Goal: Task Accomplishment & Management: Use online tool/utility

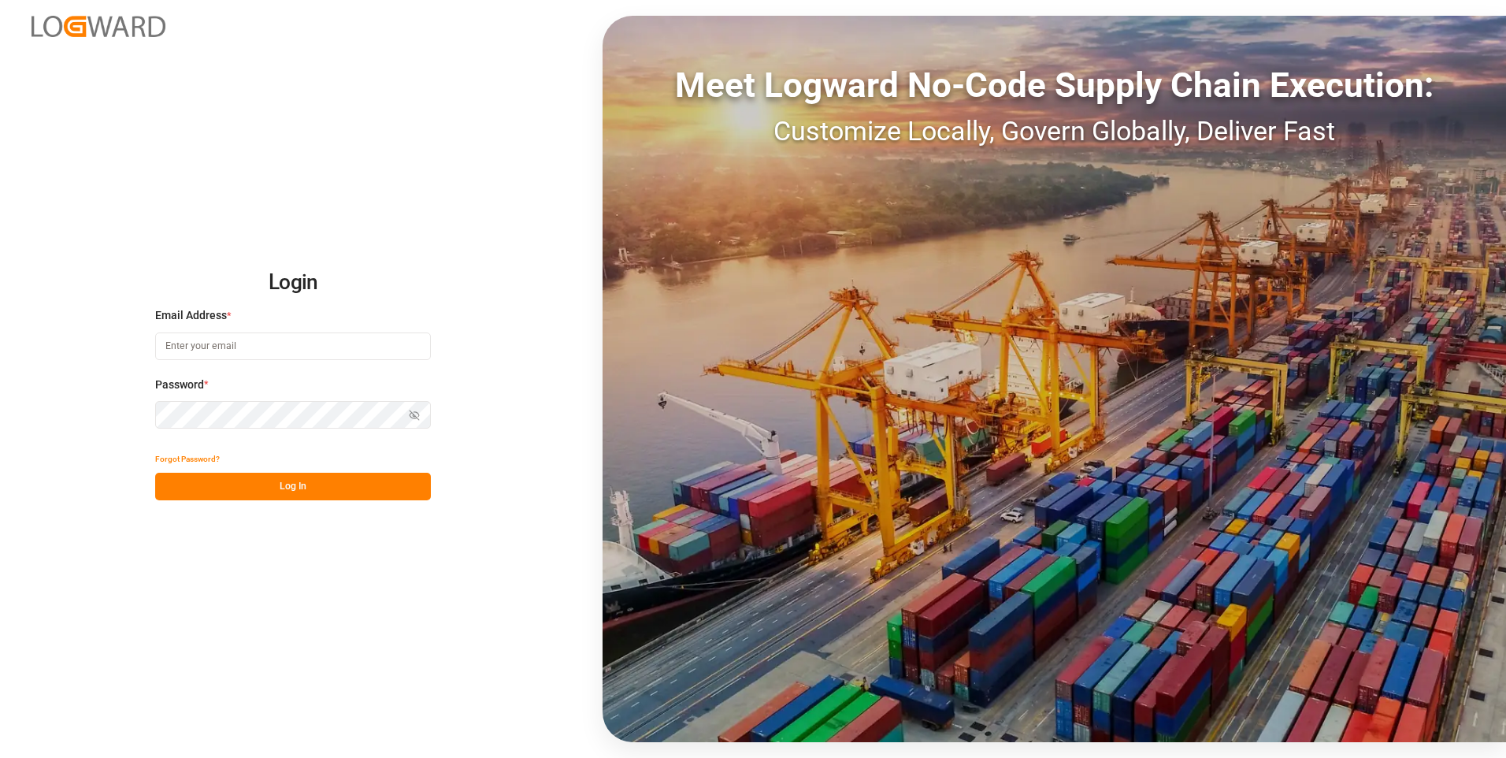
type input "[EMAIL_ADDRESS][DOMAIN_NAME]"
click at [272, 492] on button "Log In" at bounding box center [293, 487] width 276 height 28
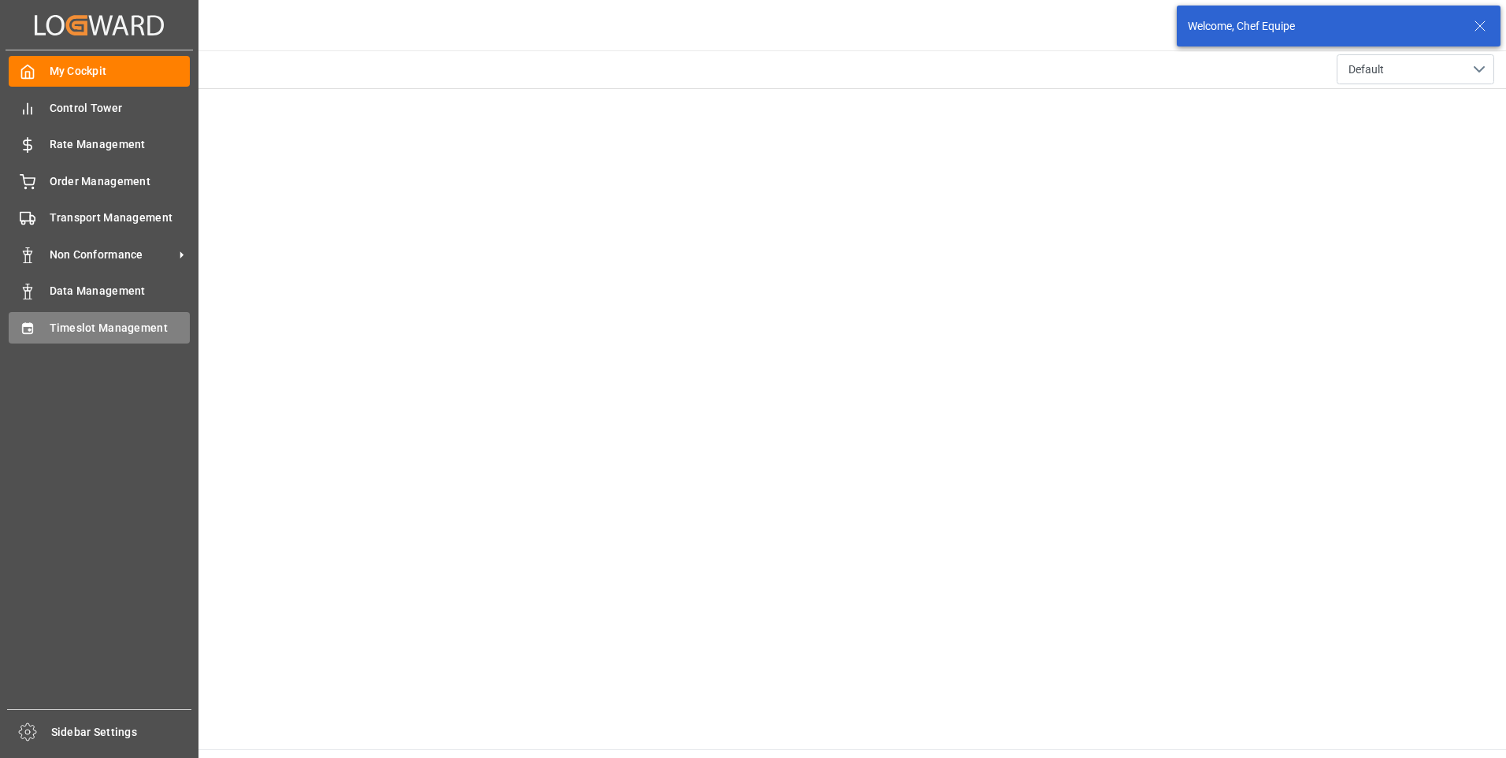
click at [22, 333] on icon at bounding box center [28, 329] width 16 height 16
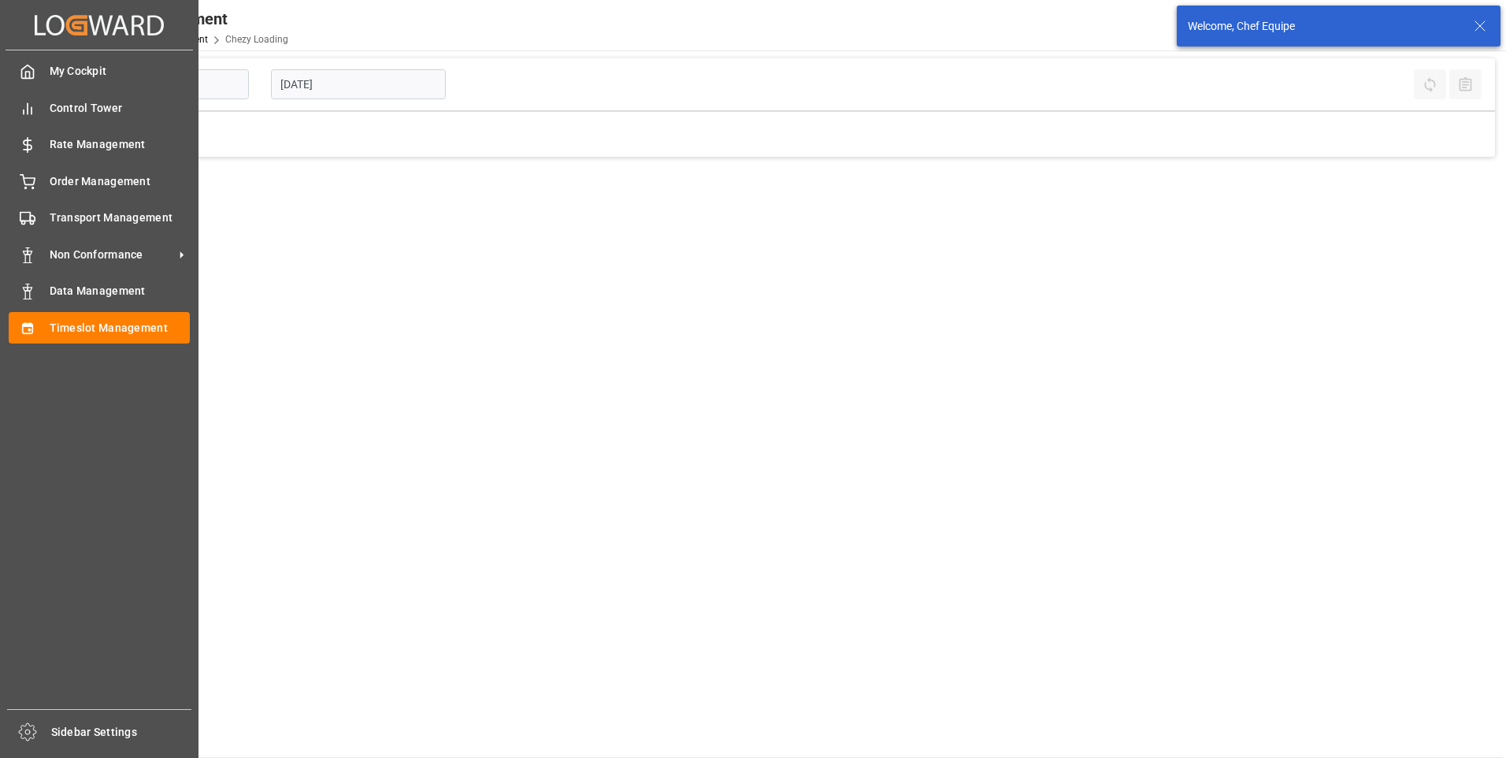
type input "Chezy Loading"
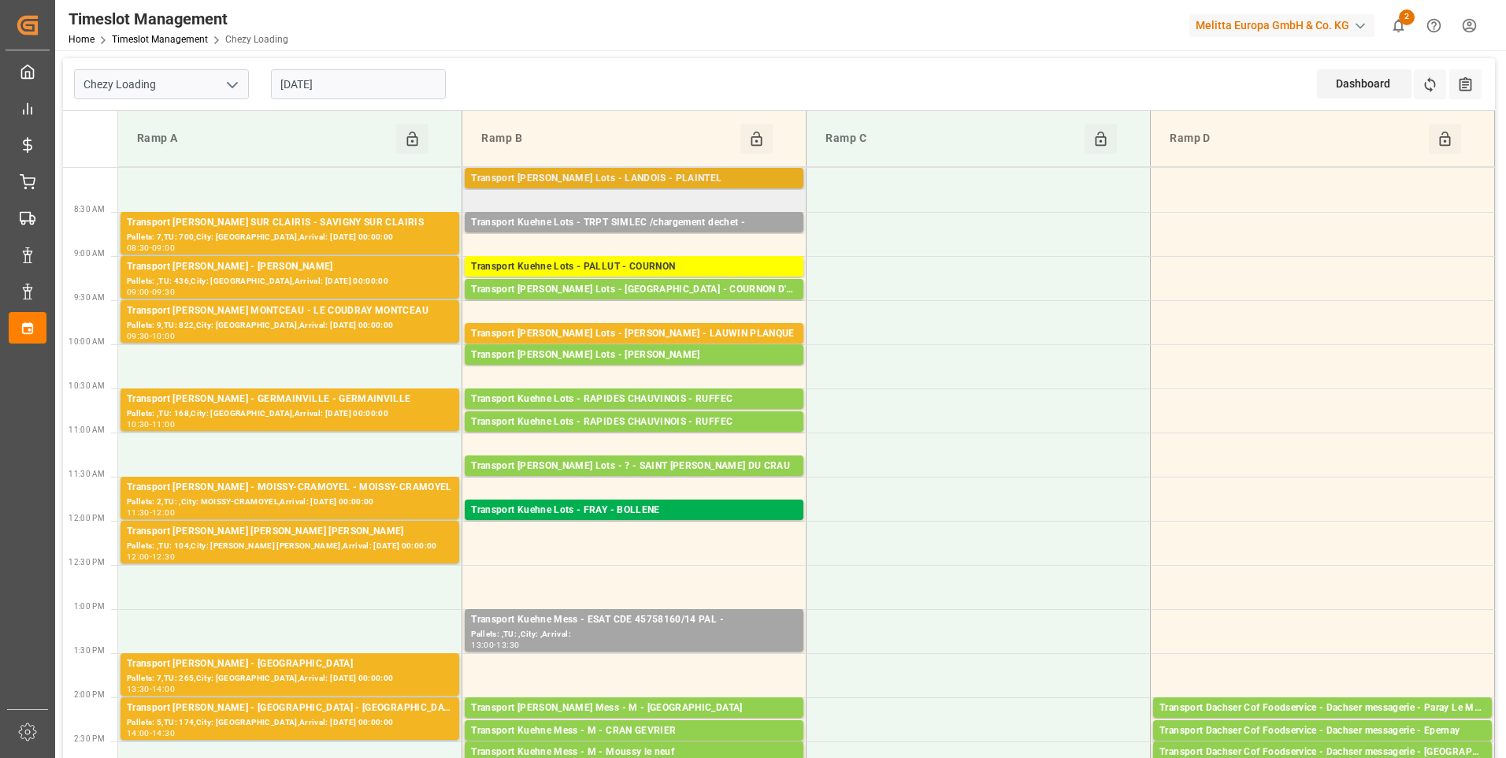
click at [567, 177] on div "Transport [PERSON_NAME] Lots - LANDOIS - PLAINTEL" at bounding box center [634, 179] width 326 height 16
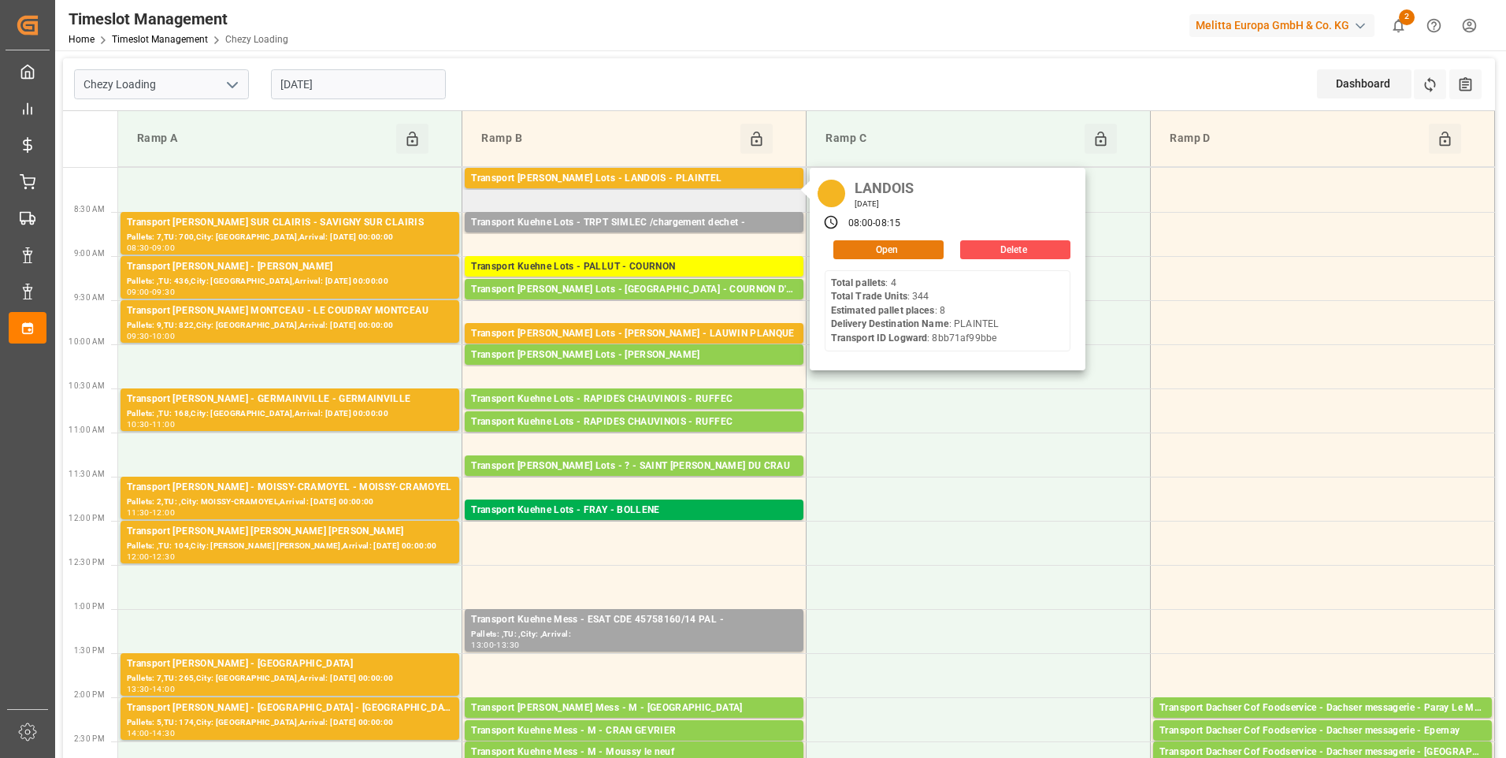
click at [910, 249] on button "Open" at bounding box center [888, 249] width 110 height 19
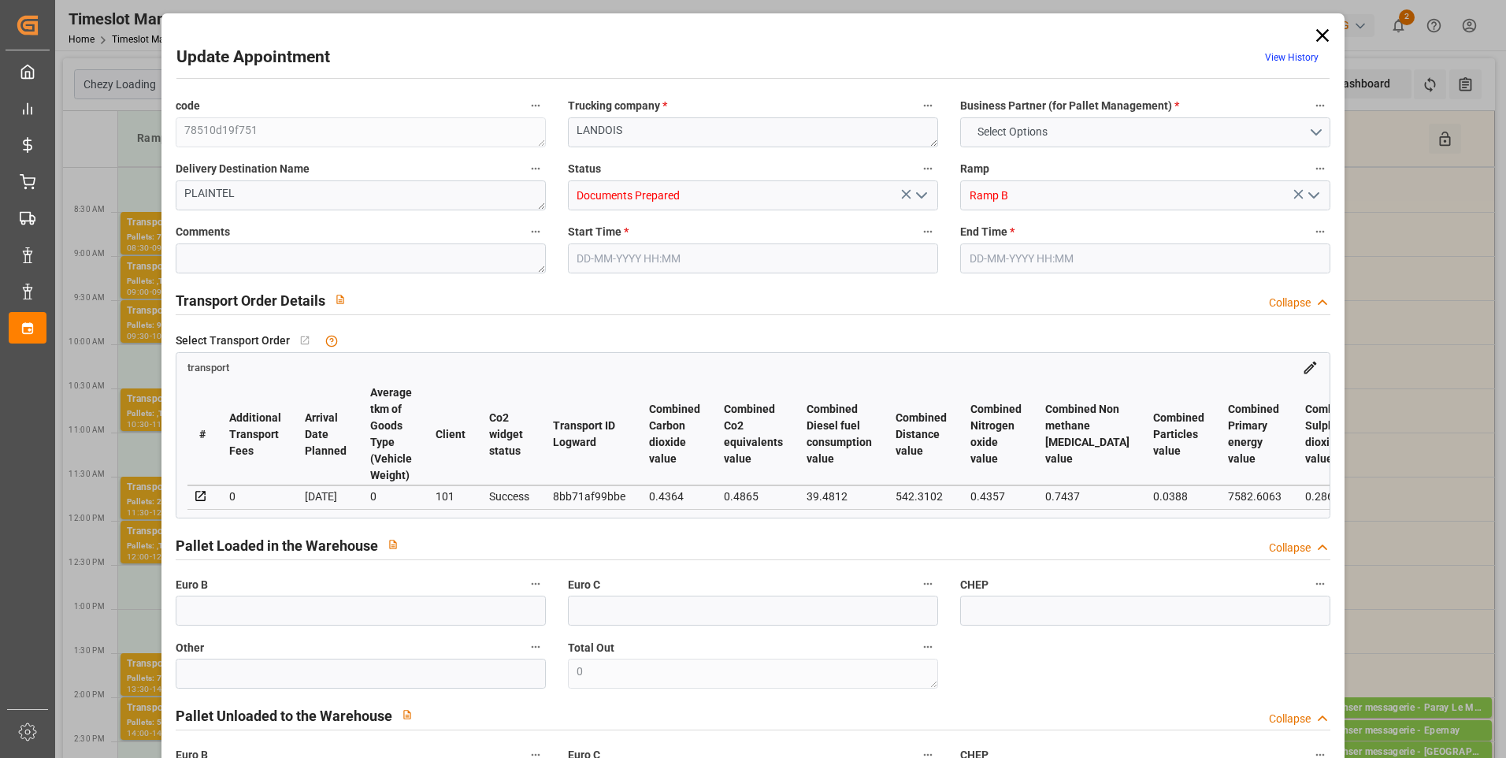
type input "8"
type input "394.35"
type input "0"
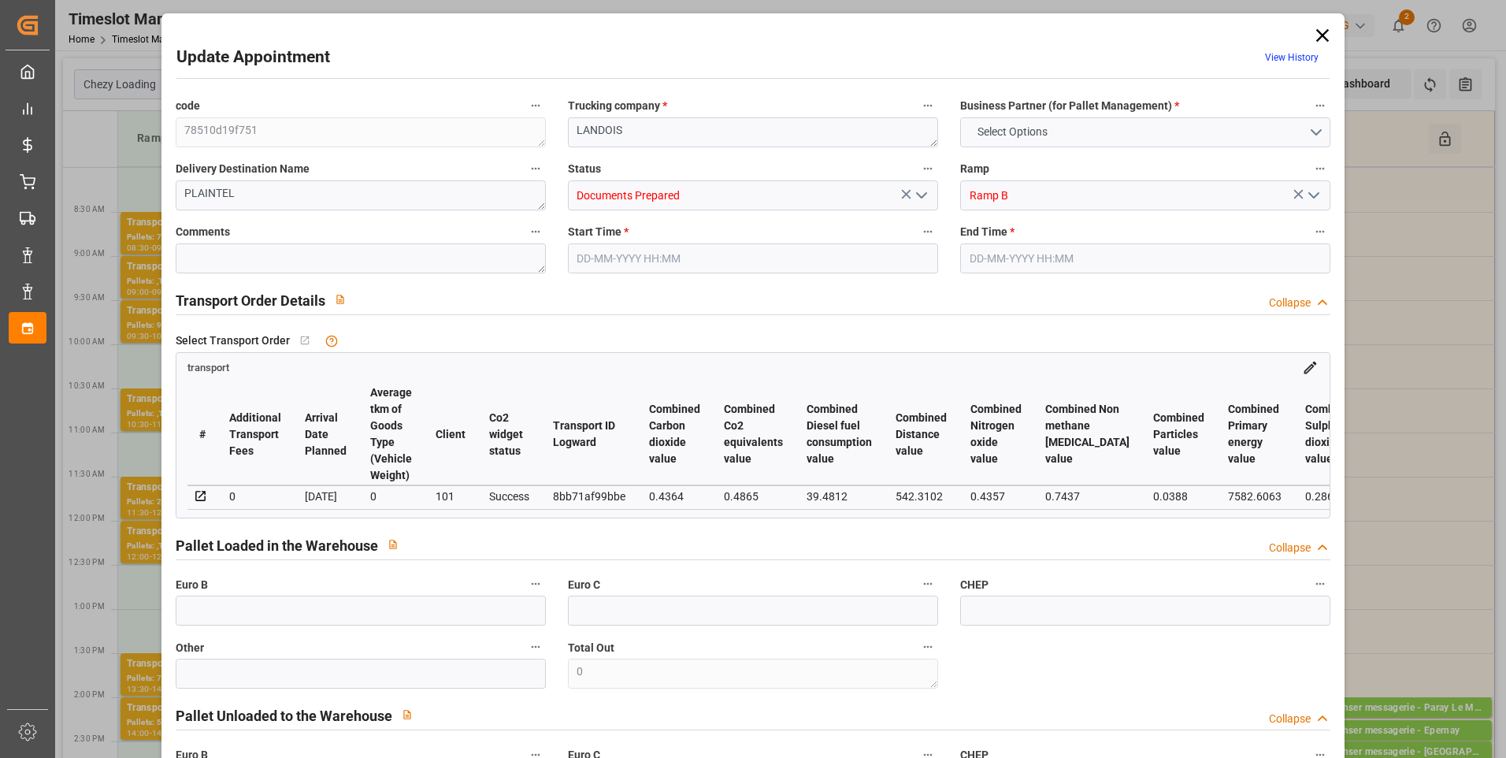
type input "394.35"
type input "0"
type input "6"
type input "1384.237"
type input "2146.146"
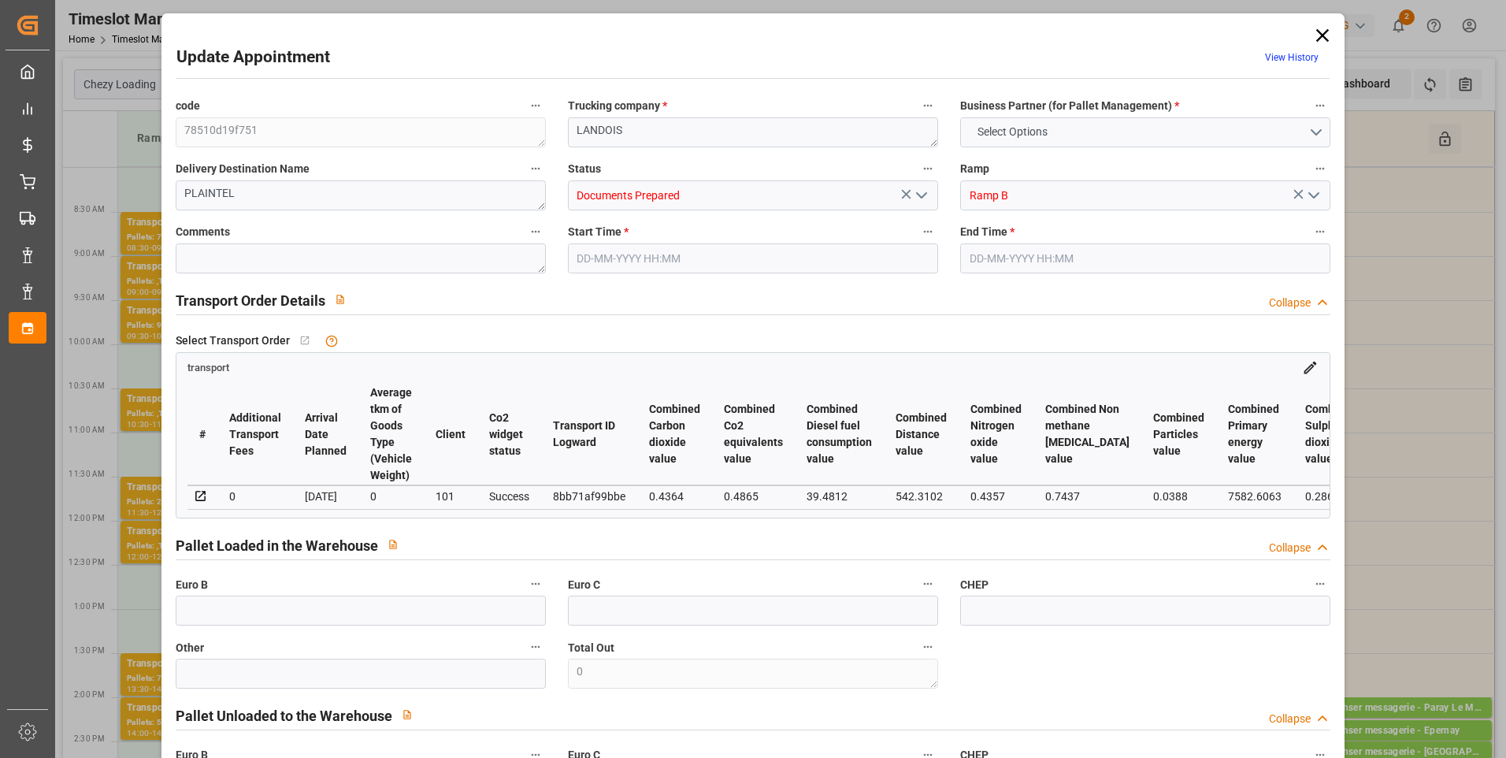
type input "6059.446"
type input "22"
type input "4"
type input "344"
type input "22"
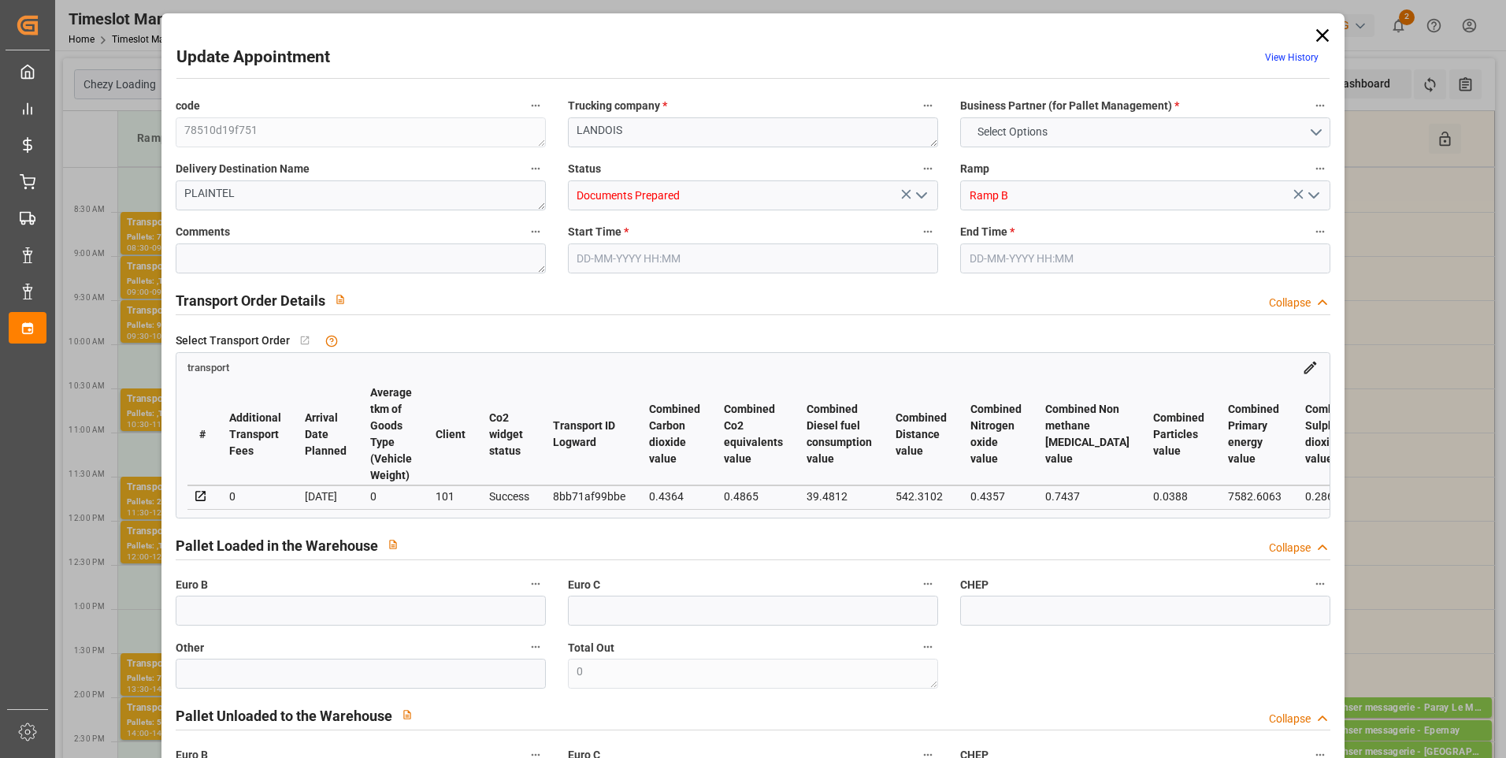
type input "101"
type input "1598.75"
type input "0"
type input "4710.8598"
type input "0"
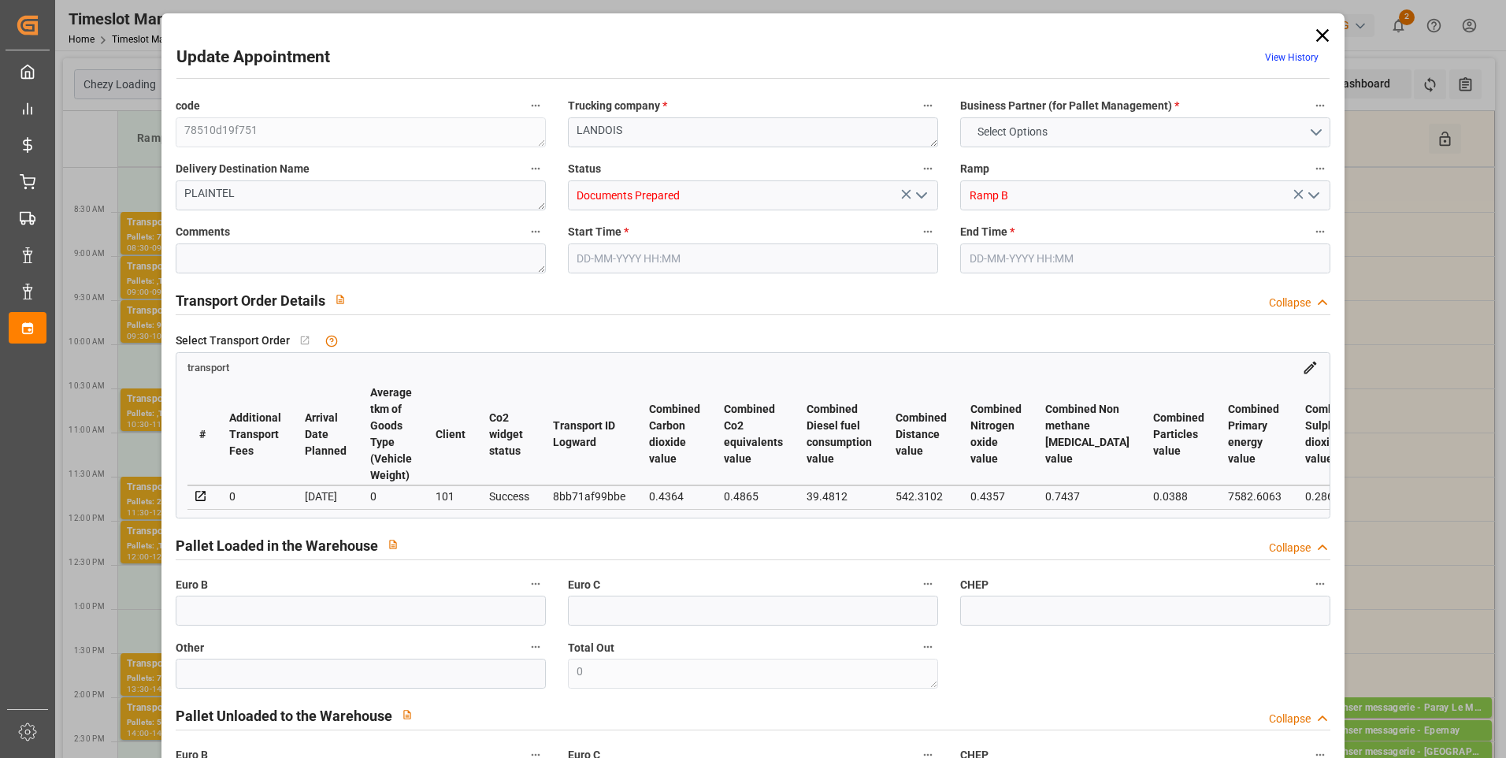
type input "0"
type input "21"
type input "35"
type input "[DATE] 08:00"
type input "[DATE] 08:15"
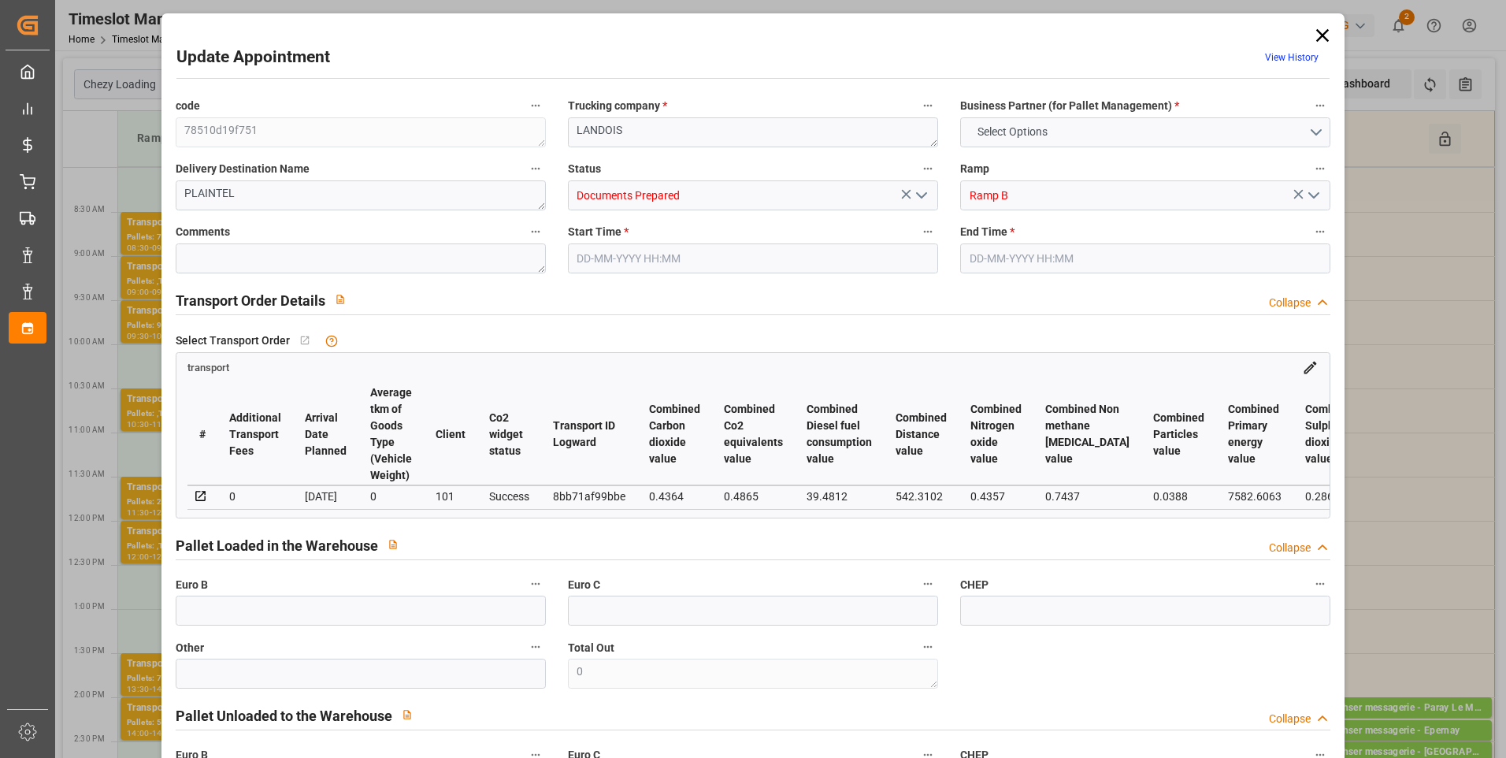
type input "[DATE] 13:08"
type input "[DATE] 11:28"
type input "[DATE]"
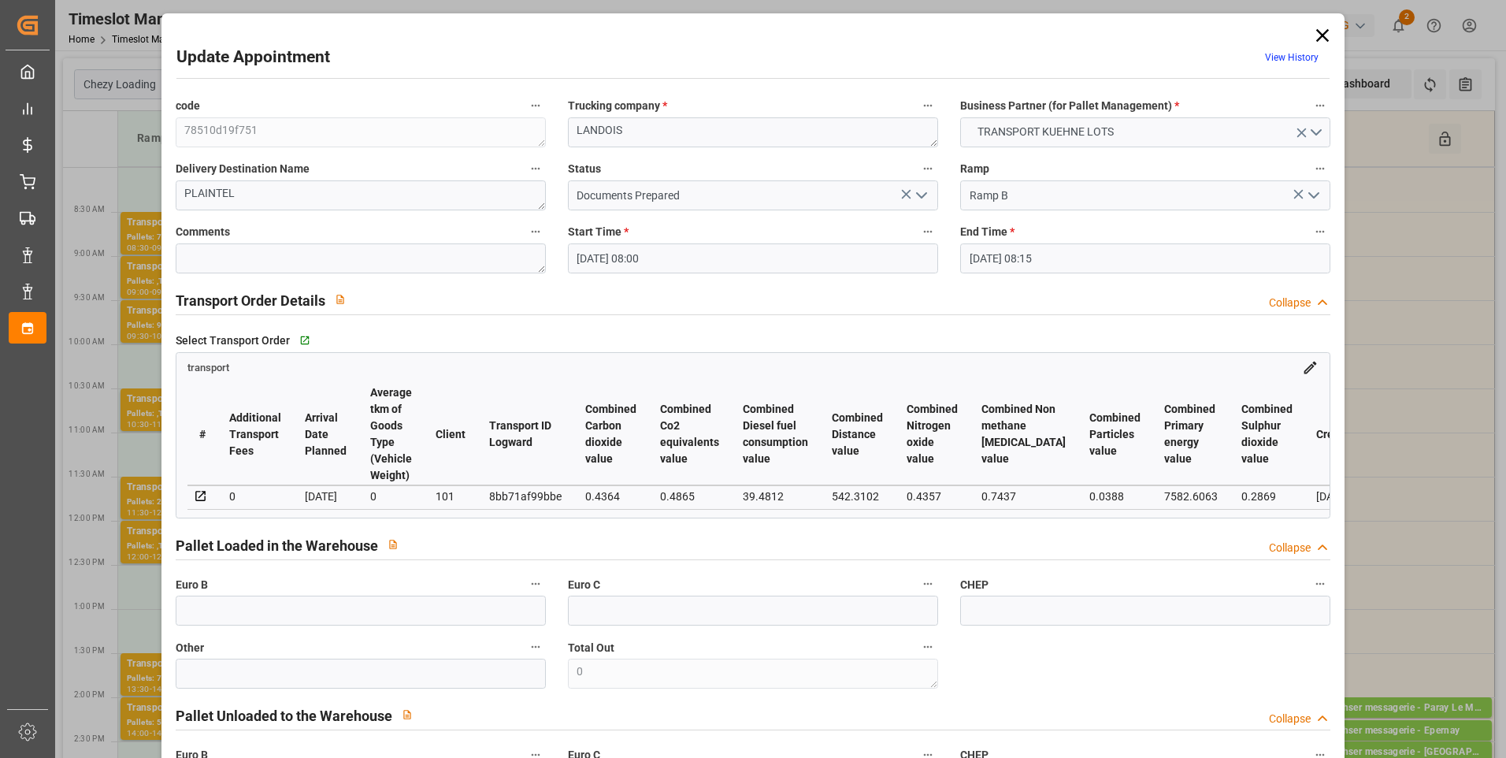
click at [1320, 37] on icon at bounding box center [1322, 35] width 13 height 13
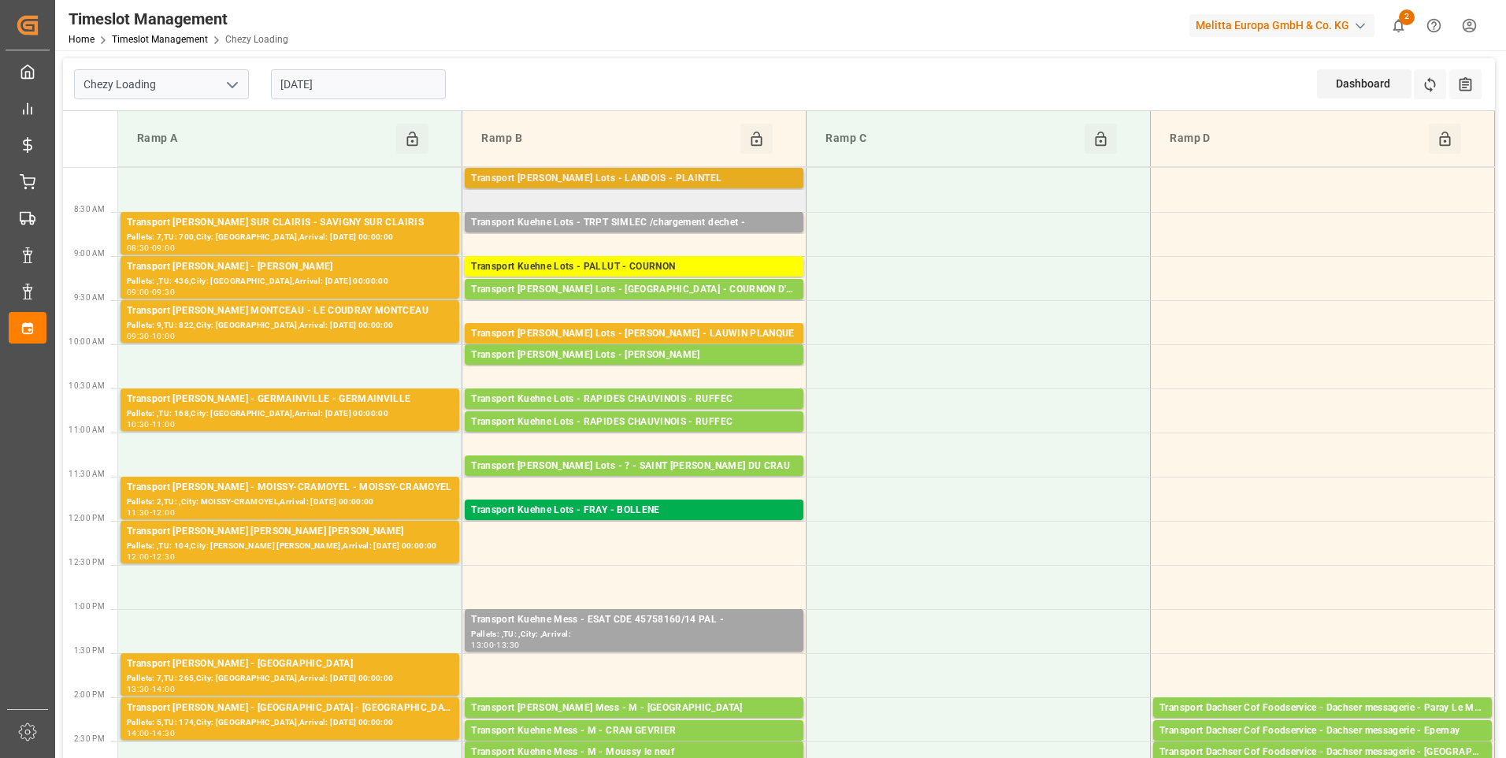
click at [585, 179] on div "Transport [PERSON_NAME] Lots - LANDOIS - PLAINTEL" at bounding box center [634, 179] width 326 height 16
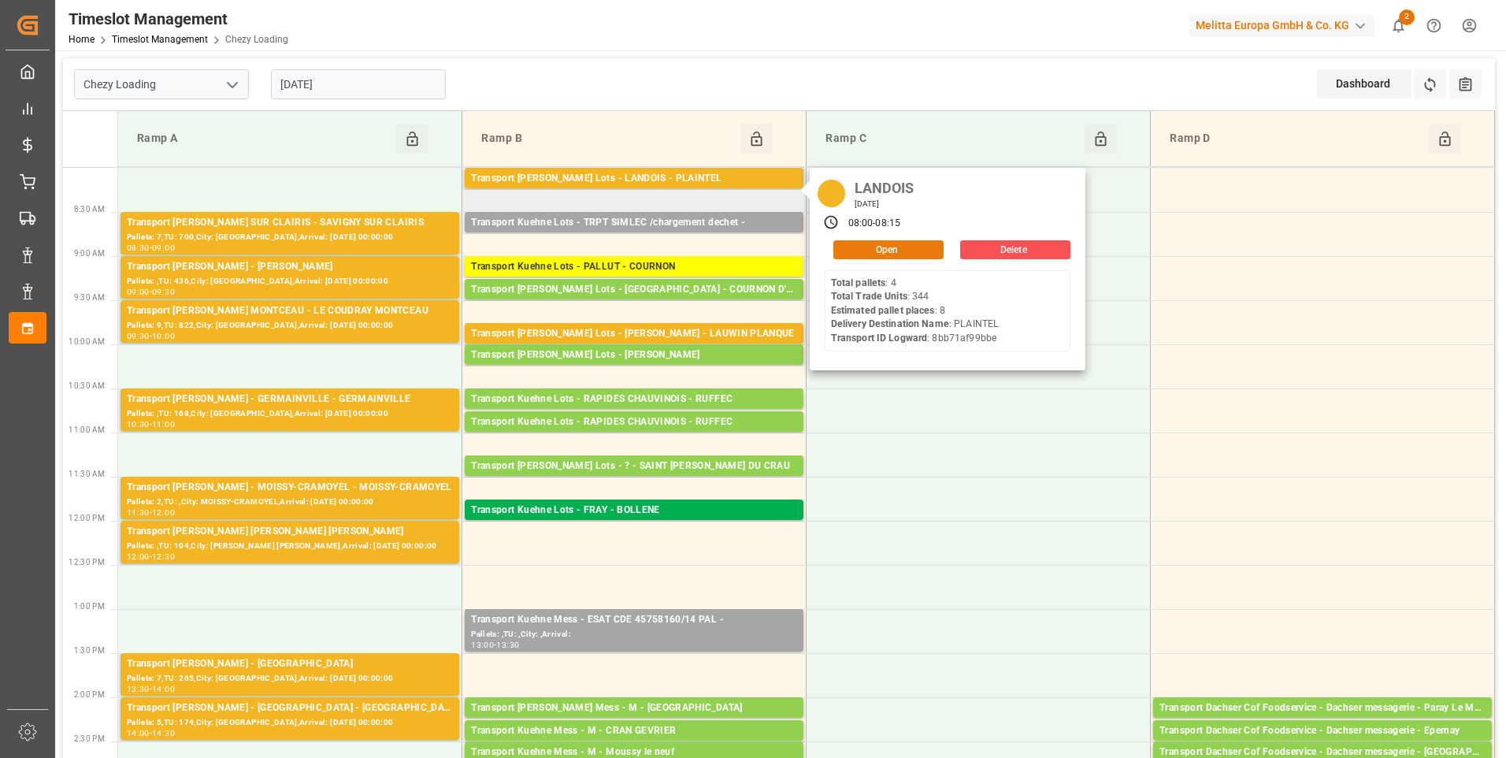
click at [861, 252] on button "Open" at bounding box center [888, 249] width 110 height 19
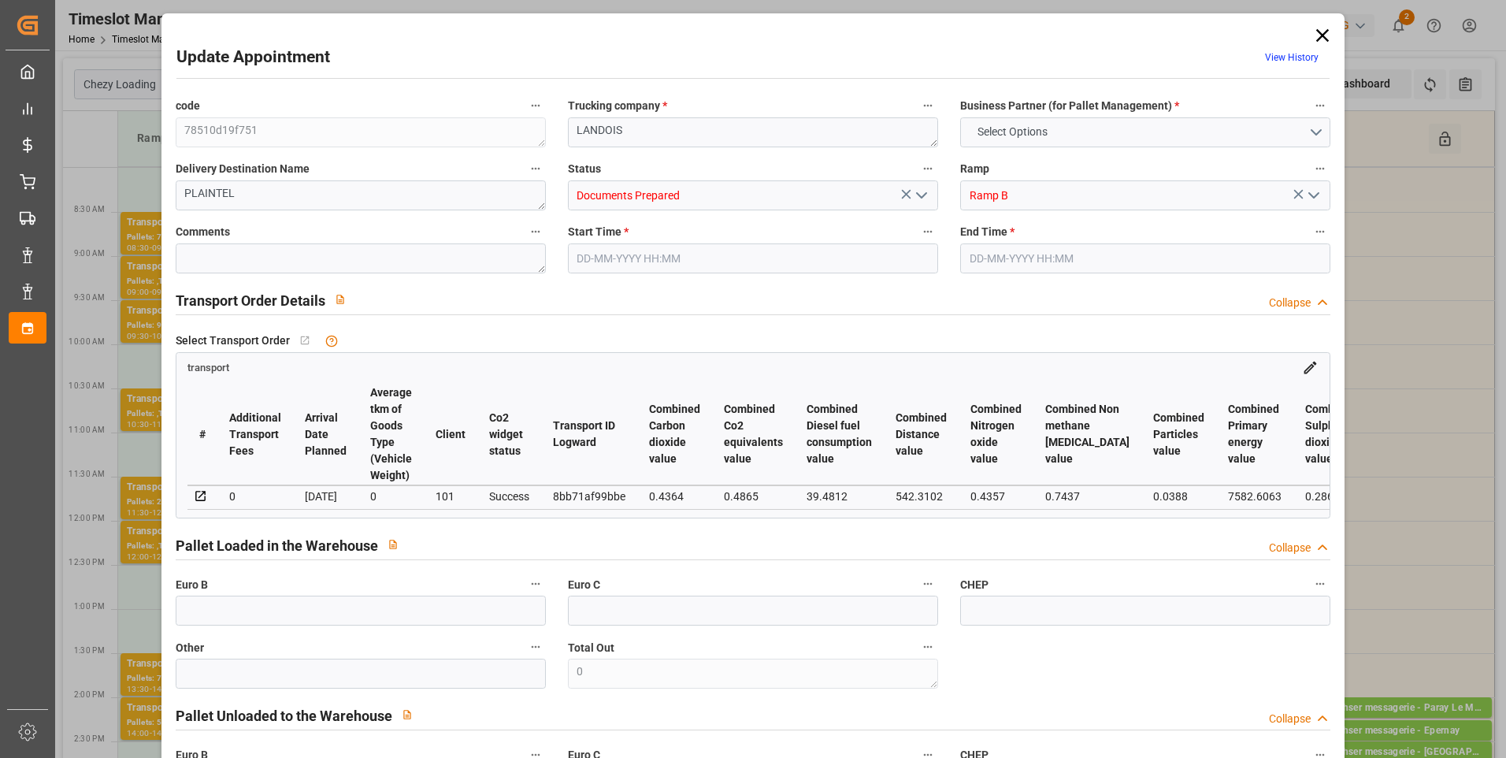
type input "8"
type input "394.35"
type input "0"
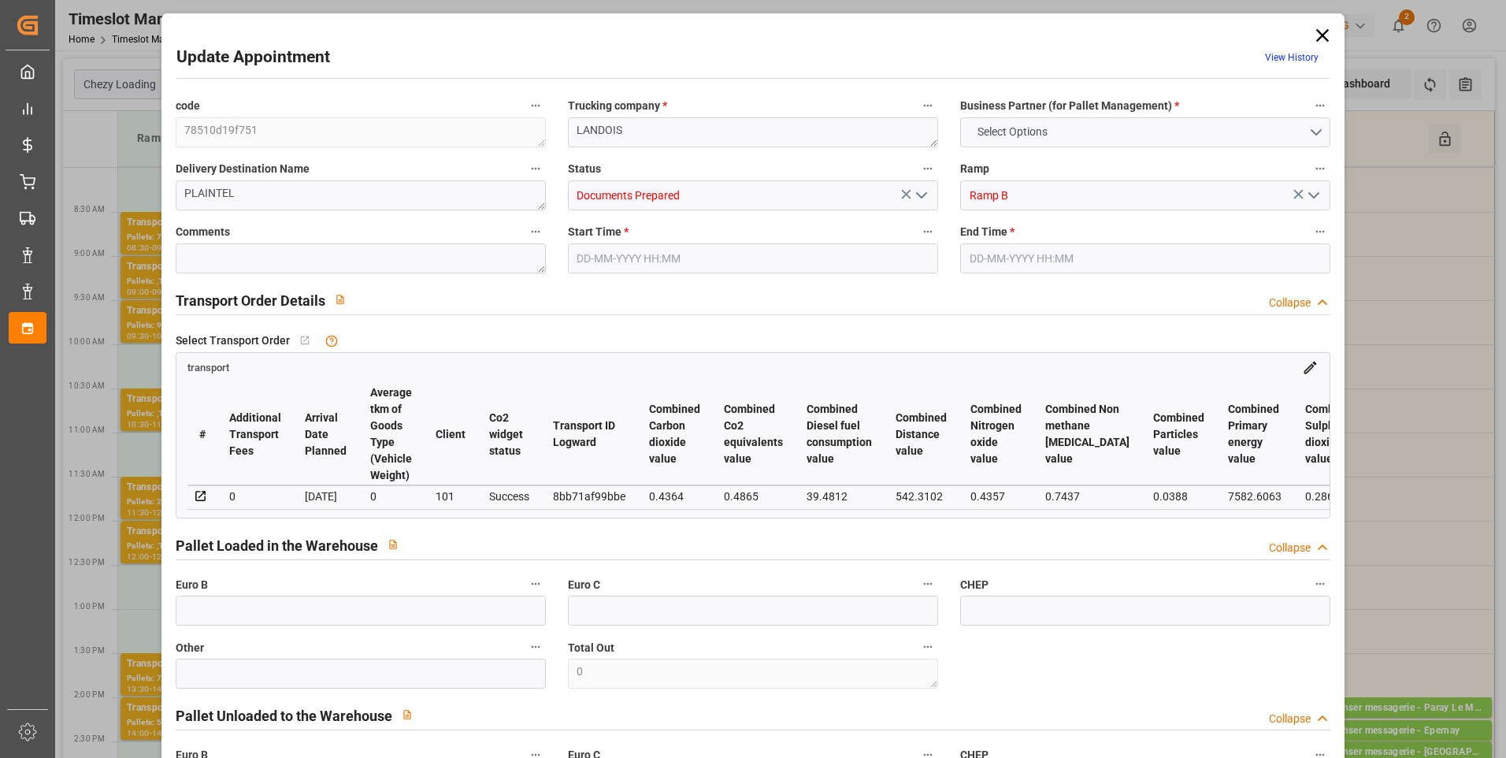
type input "394.35"
type input "0"
type input "6"
type input "1384.237"
type input "2146.146"
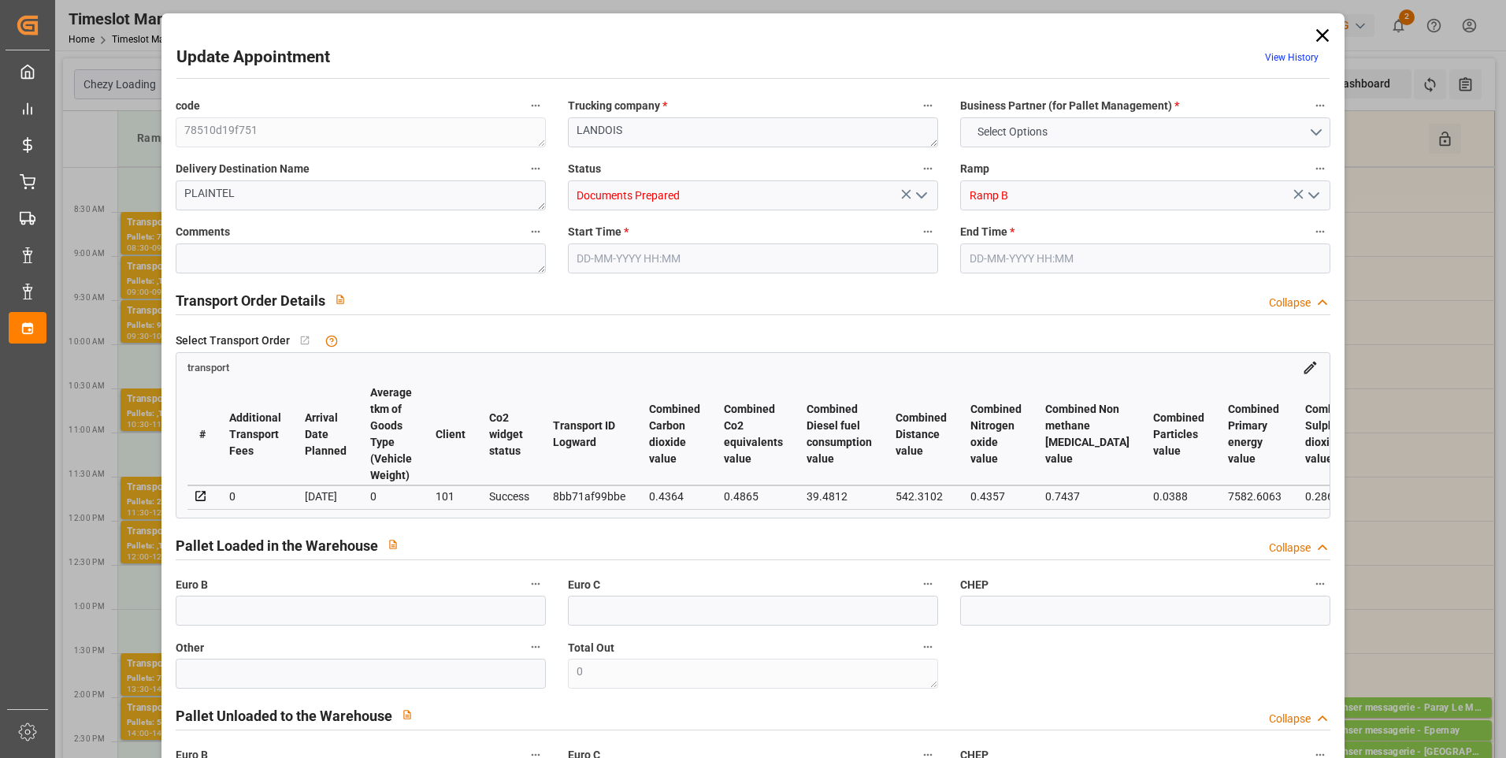
type input "6059.446"
type input "22"
type input "4"
type input "344"
type input "22"
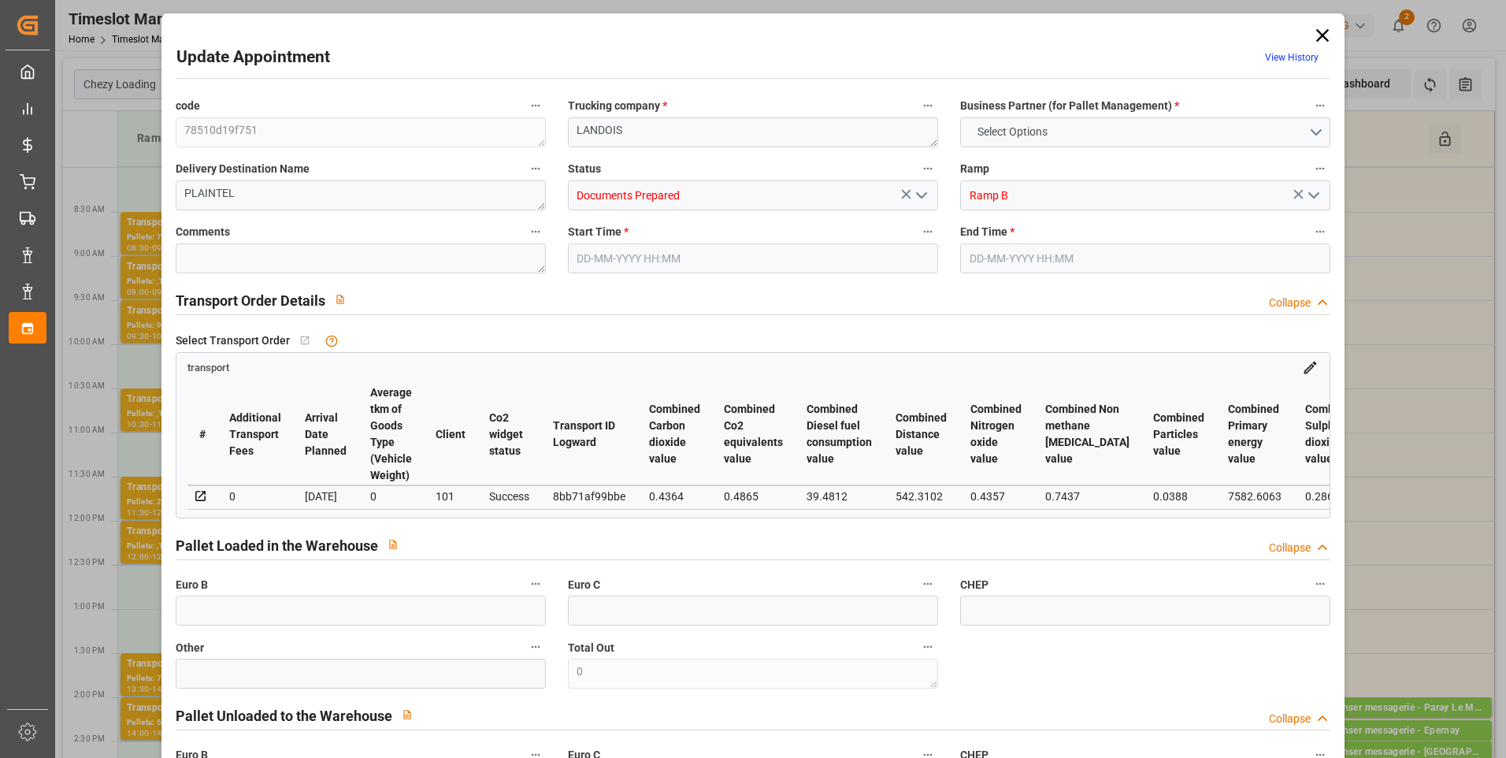
type input "101"
type input "1598.75"
type input "0"
type input "4710.8598"
type input "0"
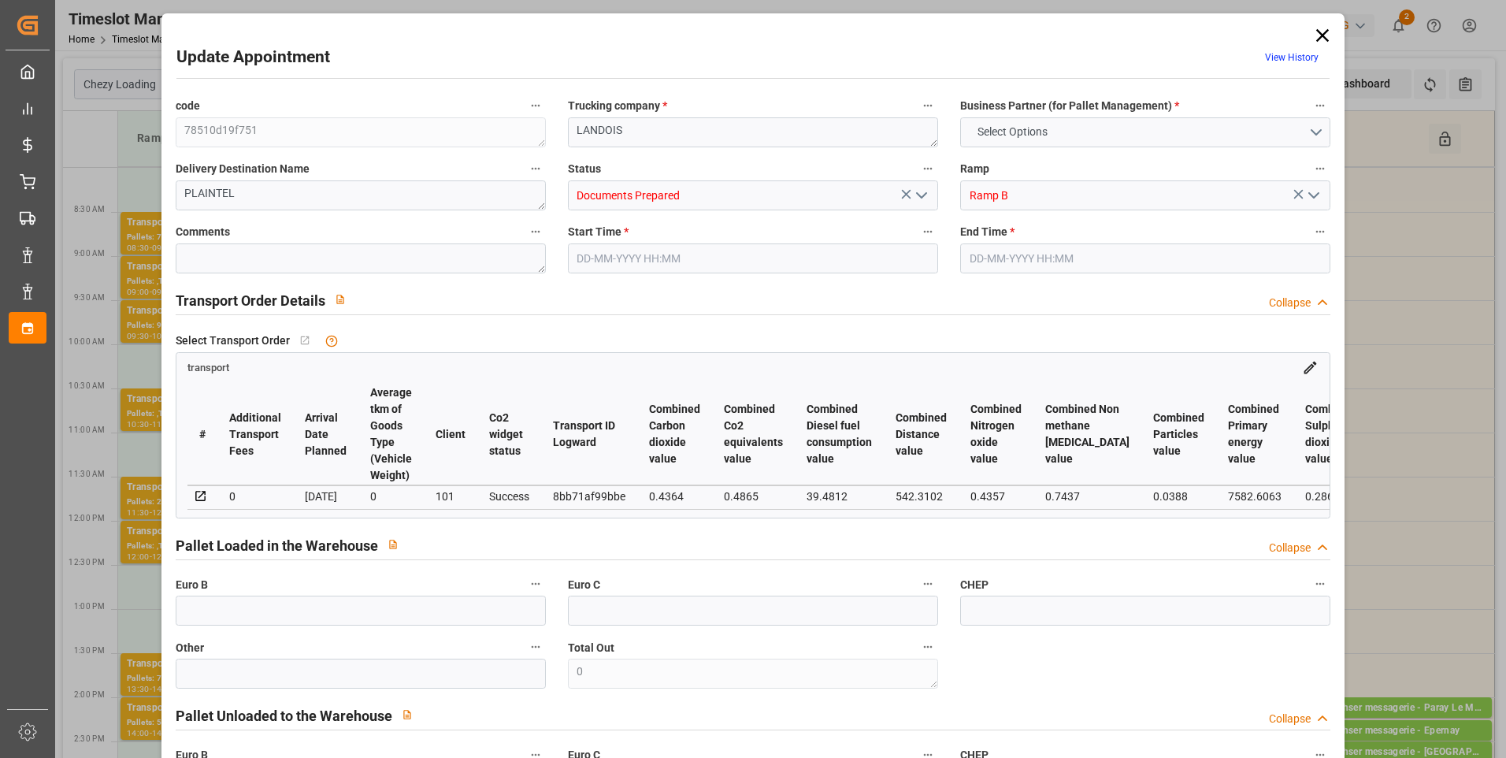
type input "0"
type input "21"
type input "35"
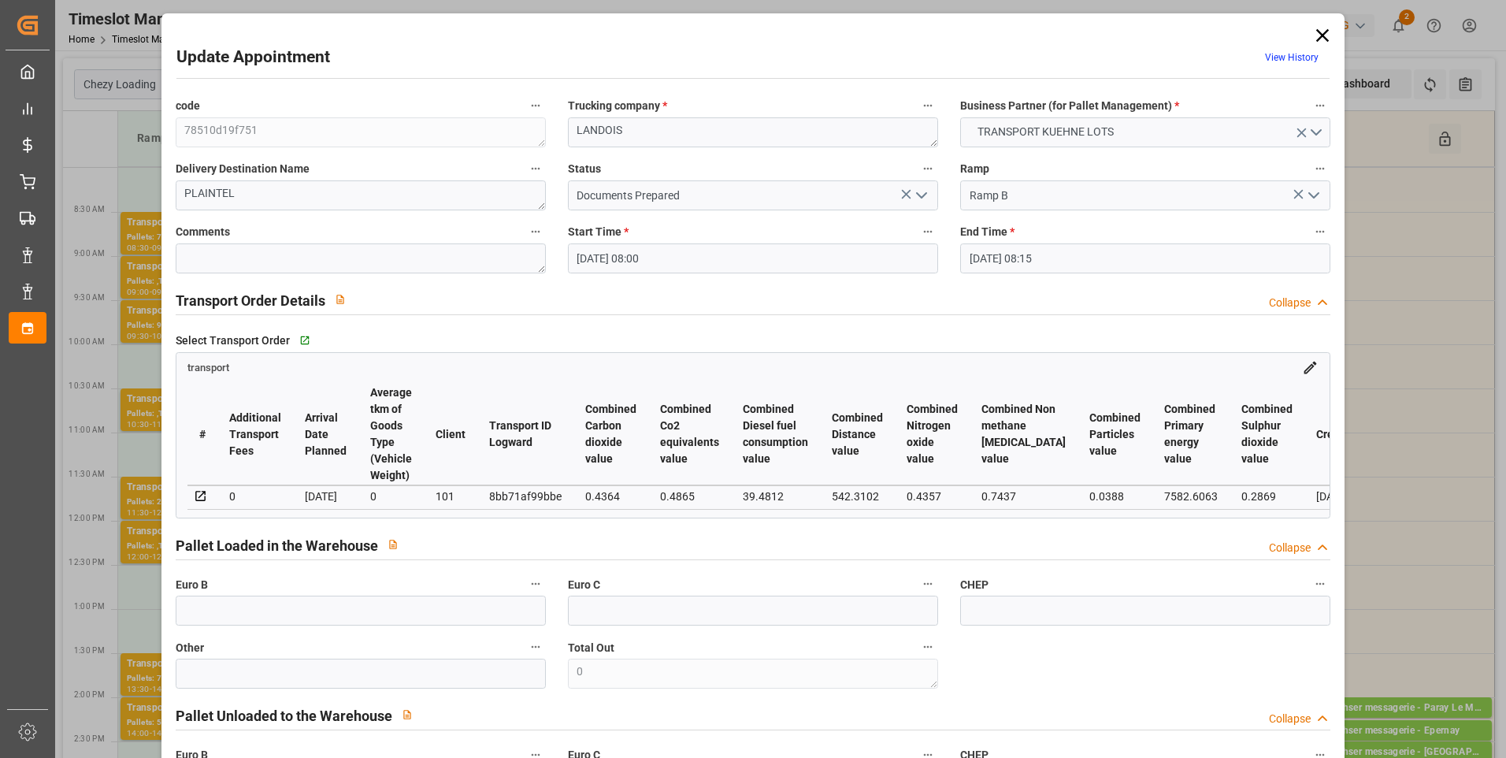
type input "[DATE] 08:00"
type input "[DATE] 08:15"
type input "[DATE] 13:08"
type input "[DATE] 11:28"
type input "[DATE]"
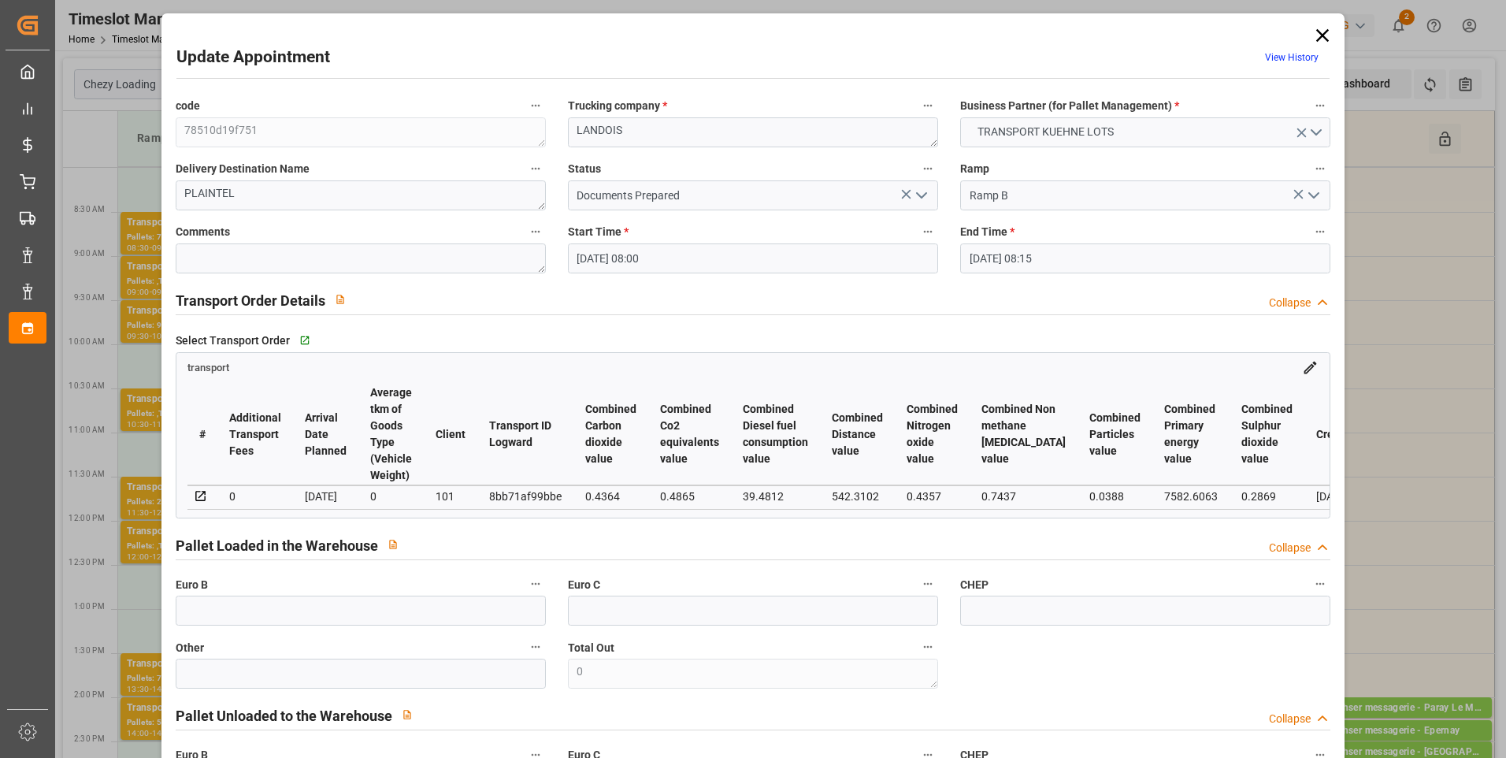
type input "[DATE]"
click at [922, 191] on icon "open menu" at bounding box center [921, 195] width 19 height 19
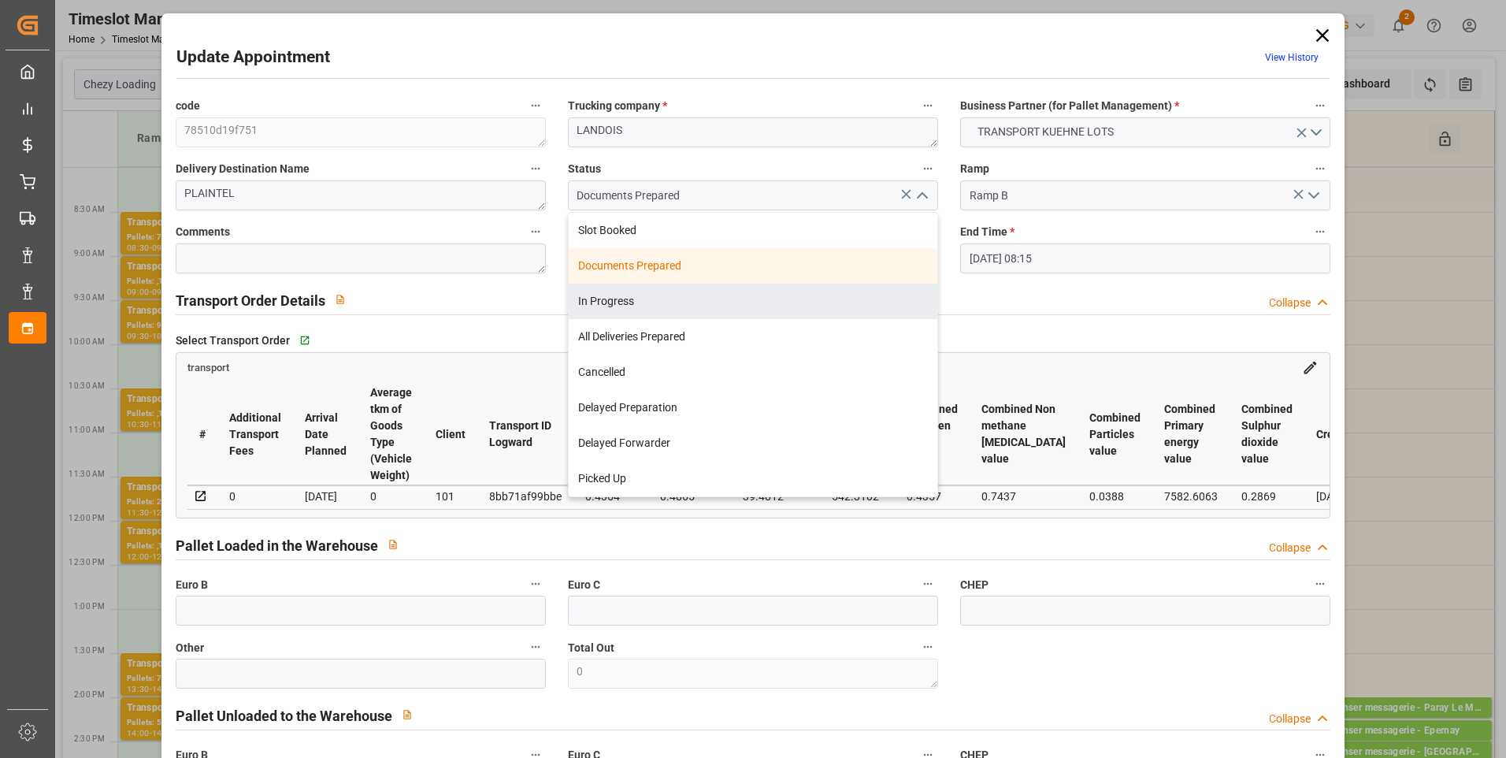
click at [707, 296] on div "In Progress" at bounding box center [753, 301] width 369 height 35
type input "In Progress"
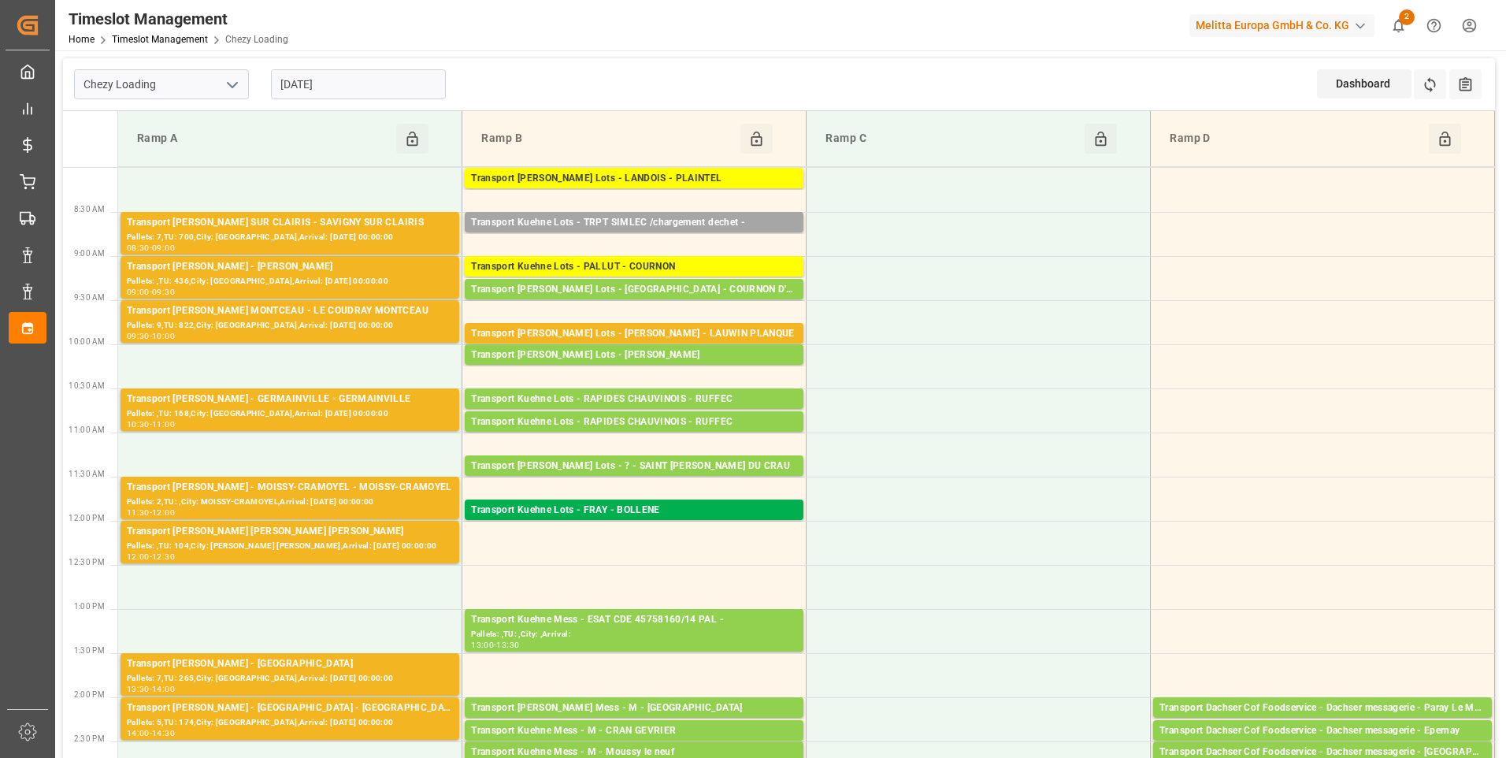
click at [369, 82] on input "[DATE]" at bounding box center [358, 84] width 175 height 30
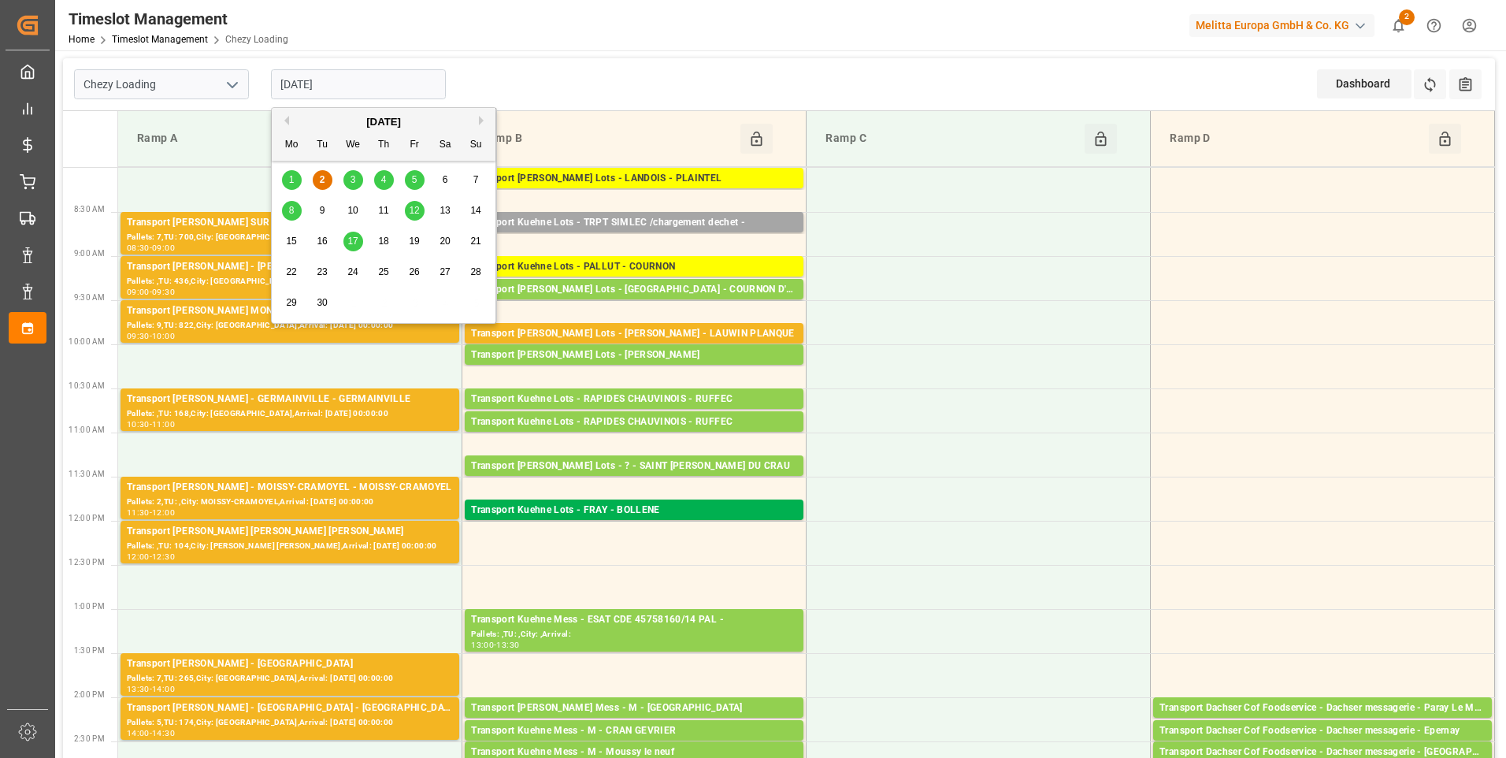
click at [291, 184] on span "1" at bounding box center [292, 179] width 6 height 11
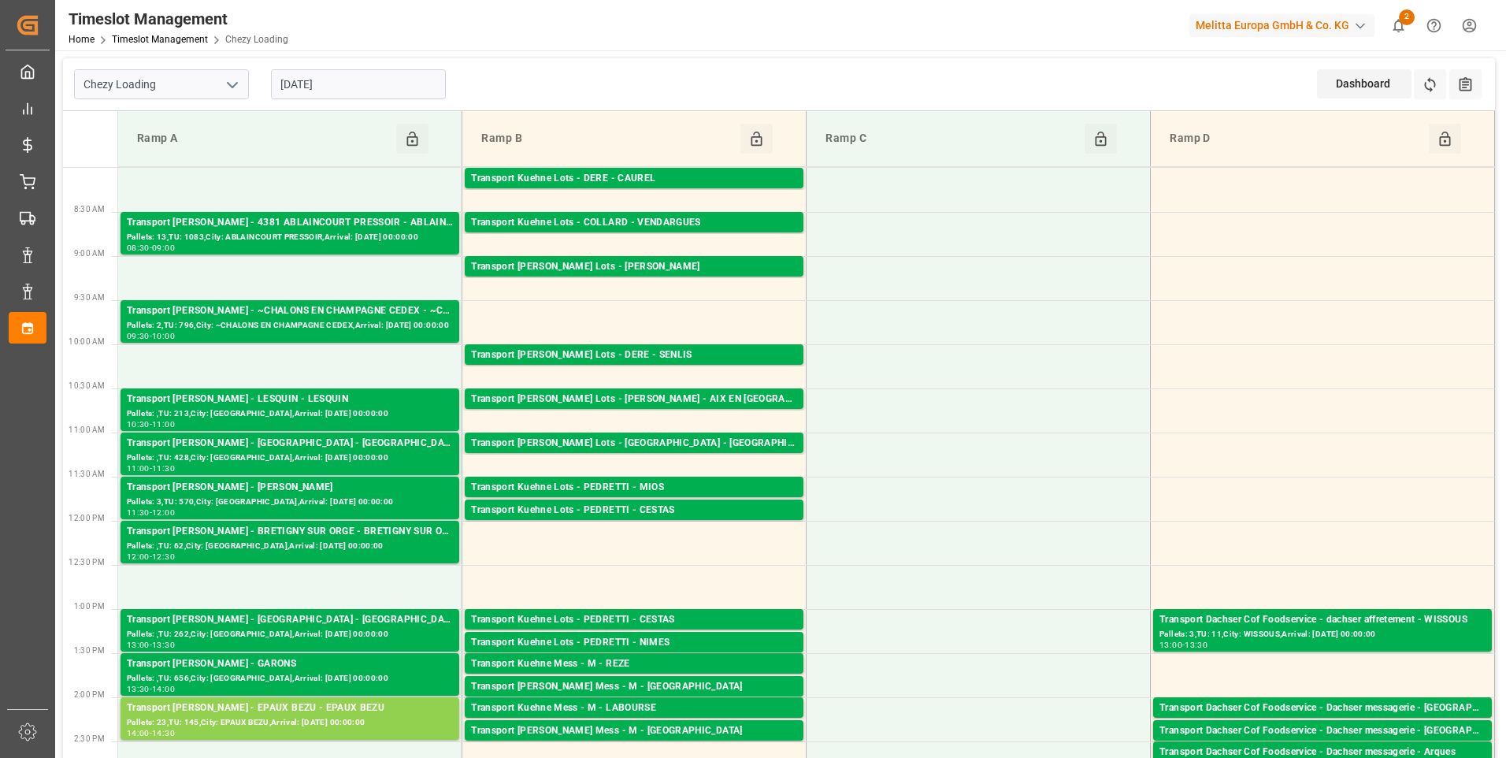
click at [339, 83] on input "[DATE]" at bounding box center [358, 84] width 175 height 30
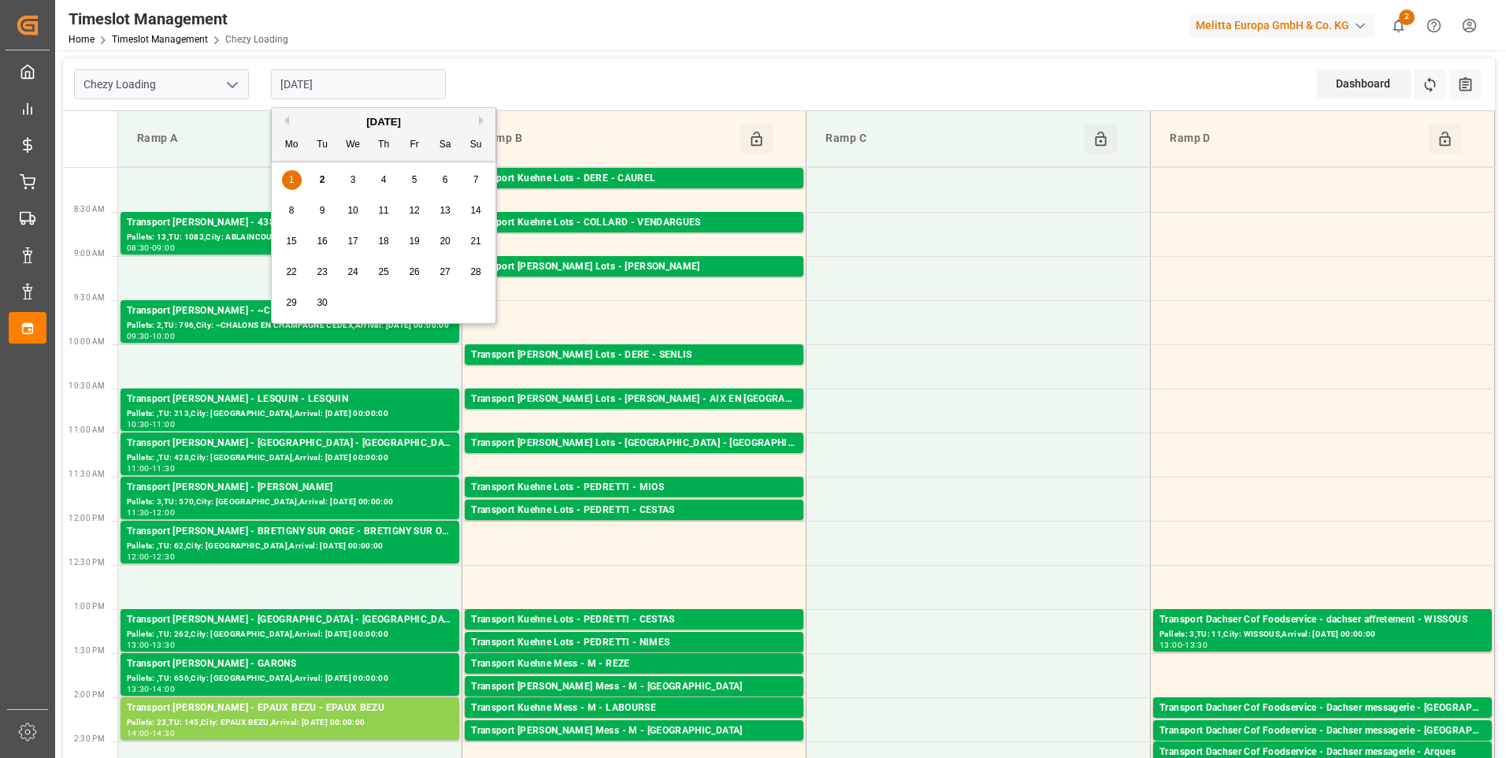
click at [325, 180] on div "2" at bounding box center [323, 180] width 20 height 19
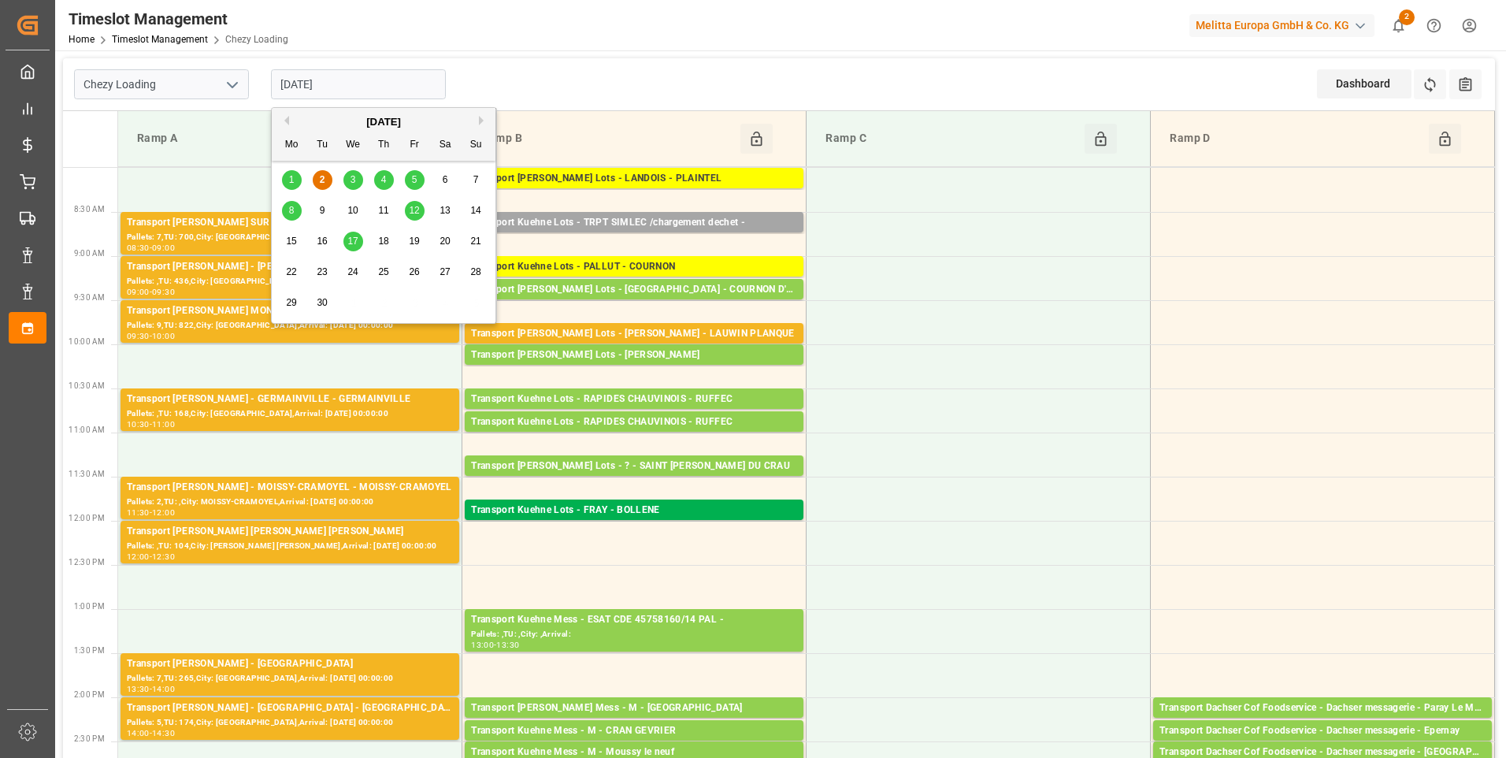
click at [346, 81] on input "[DATE]" at bounding box center [358, 84] width 175 height 30
click at [296, 178] on div "1" at bounding box center [292, 180] width 20 height 19
type input "[DATE]"
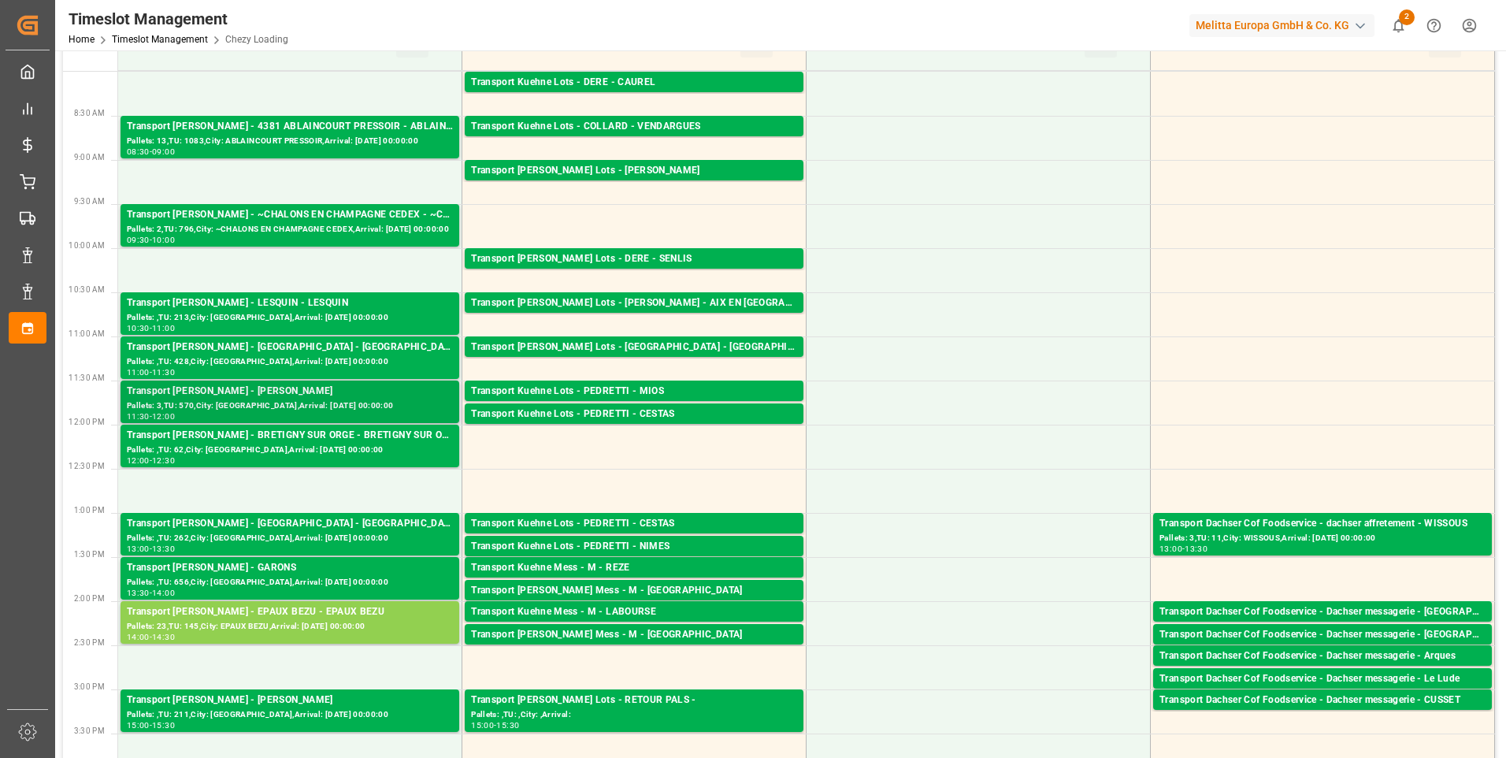
scroll to position [236, 0]
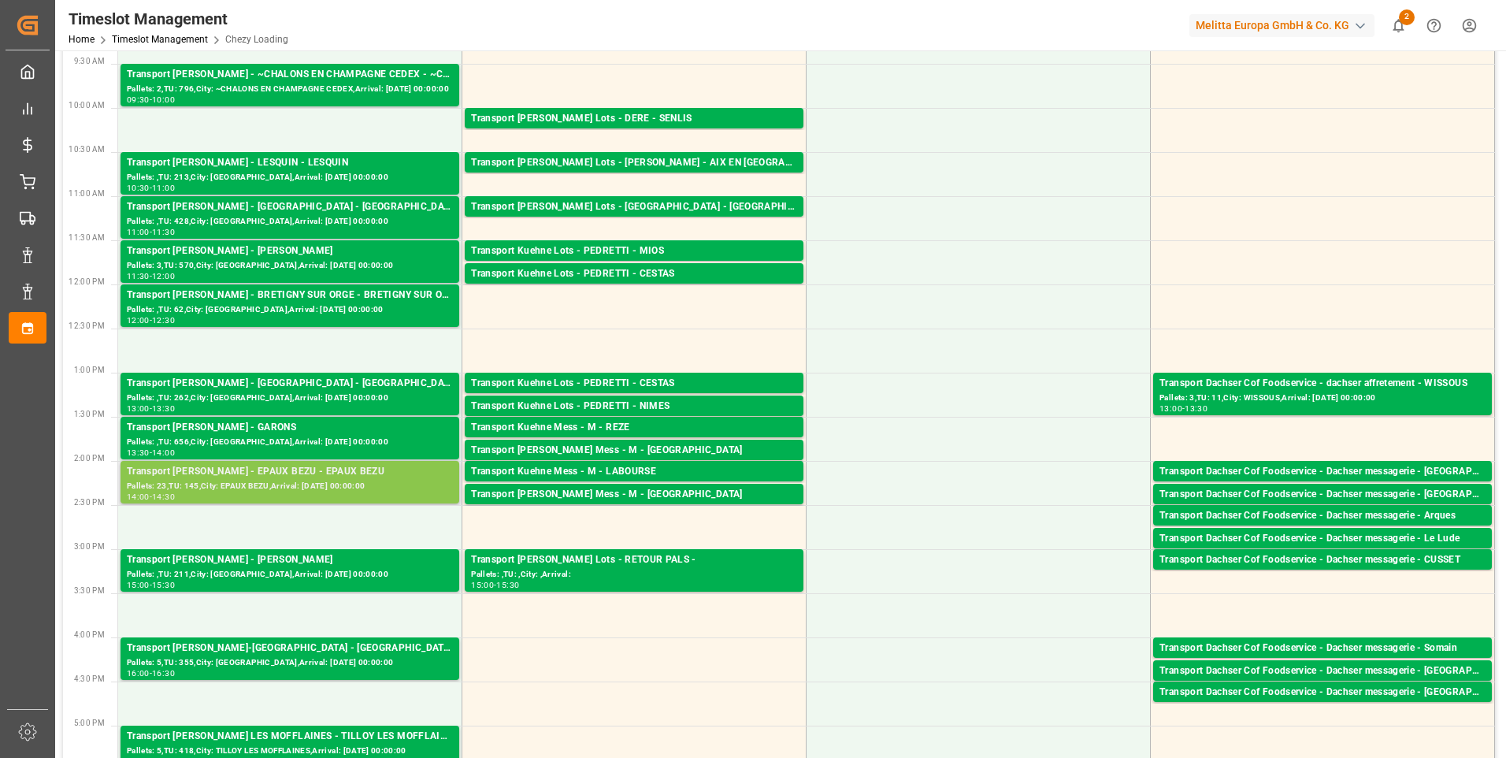
click at [235, 474] on div "Transport [PERSON_NAME] - EPAUX BEZU - EPAUX BEZU" at bounding box center [290, 472] width 326 height 16
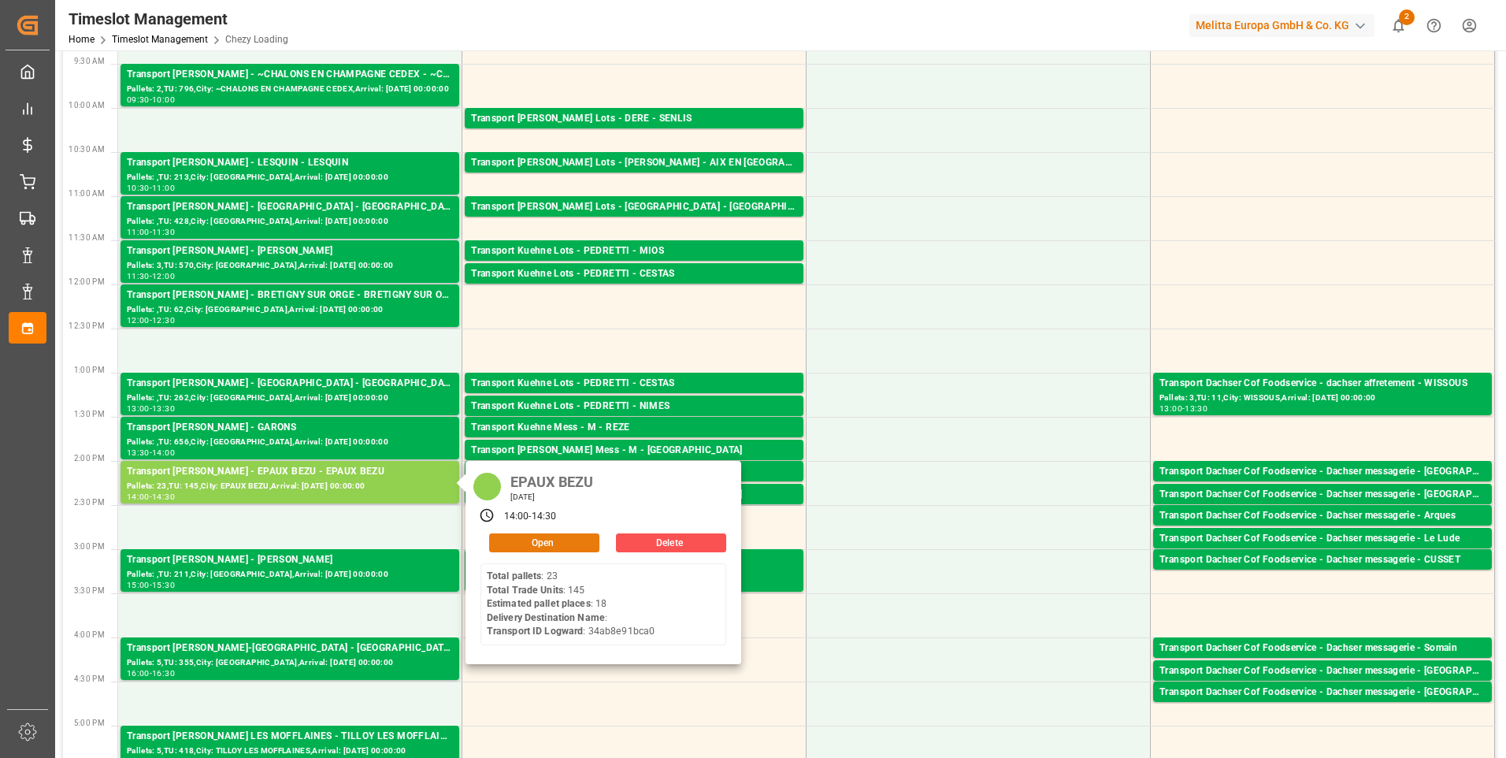
click at [556, 540] on button "Open" at bounding box center [544, 542] width 110 height 19
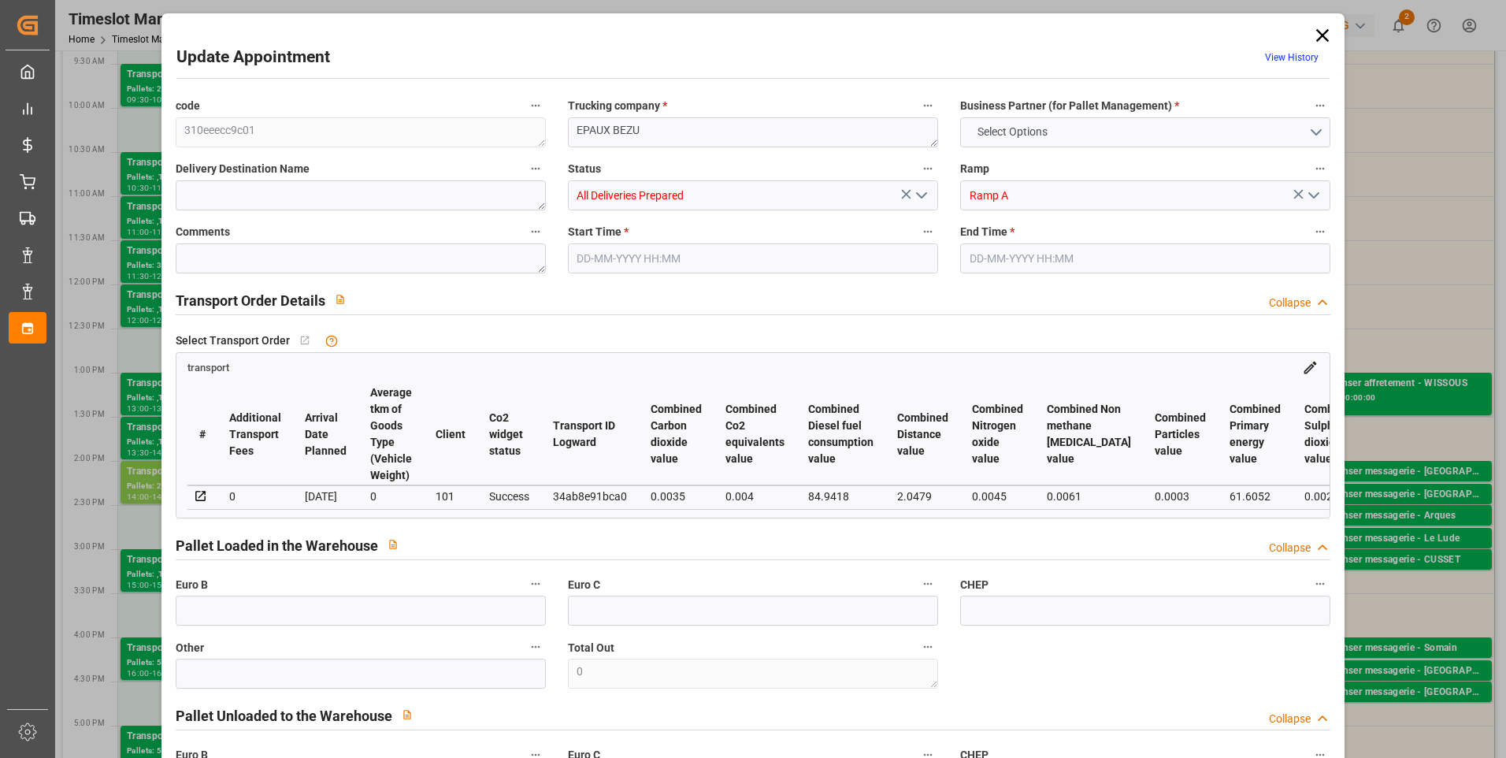
type input "18"
type input "223.24"
type input "0"
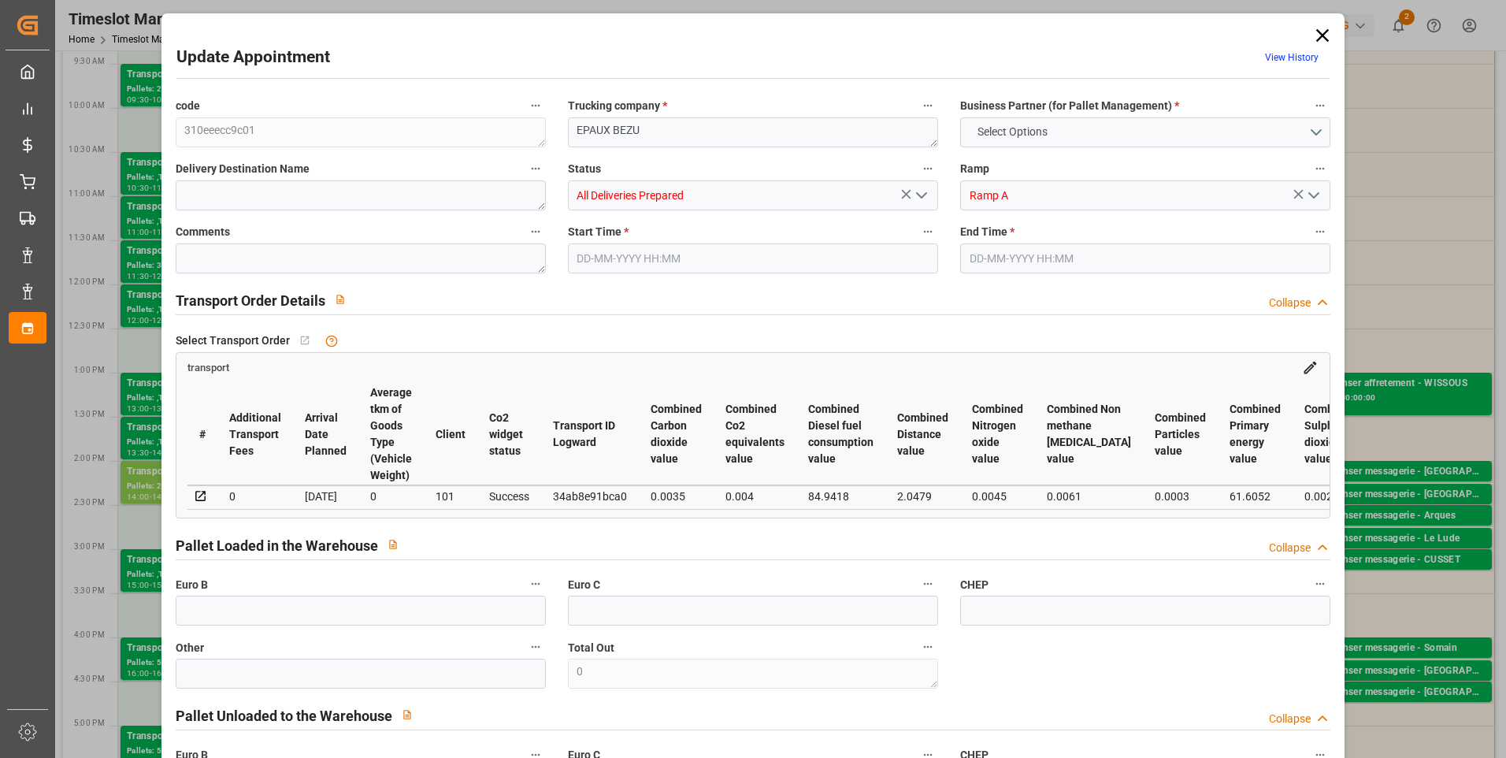
type input "215.6945"
type input "-7.5455"
type input "18"
type input "3222.576"
type input "4277.62"
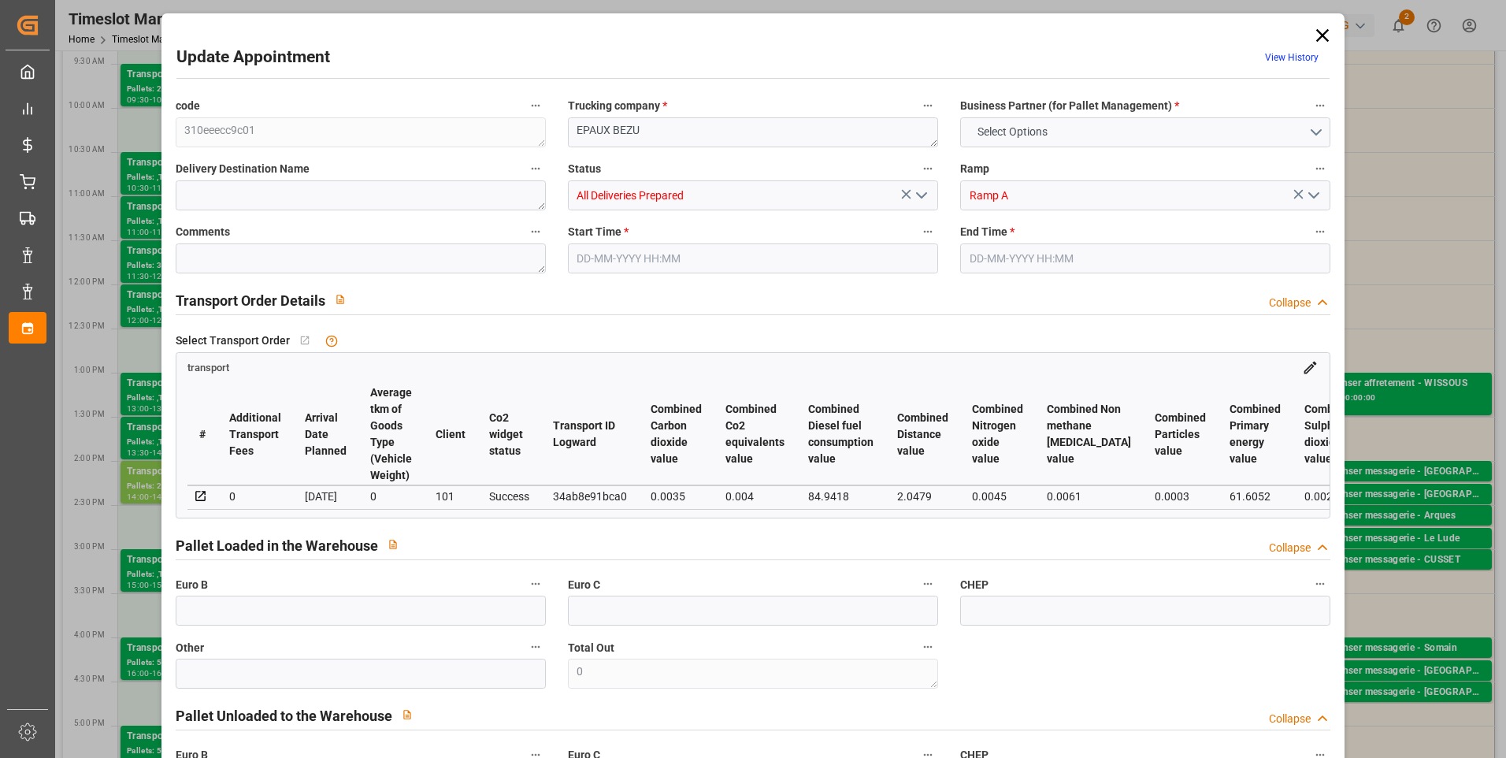
type input "22551.408"
type input "2"
type input "23"
type input "145"
type input "18"
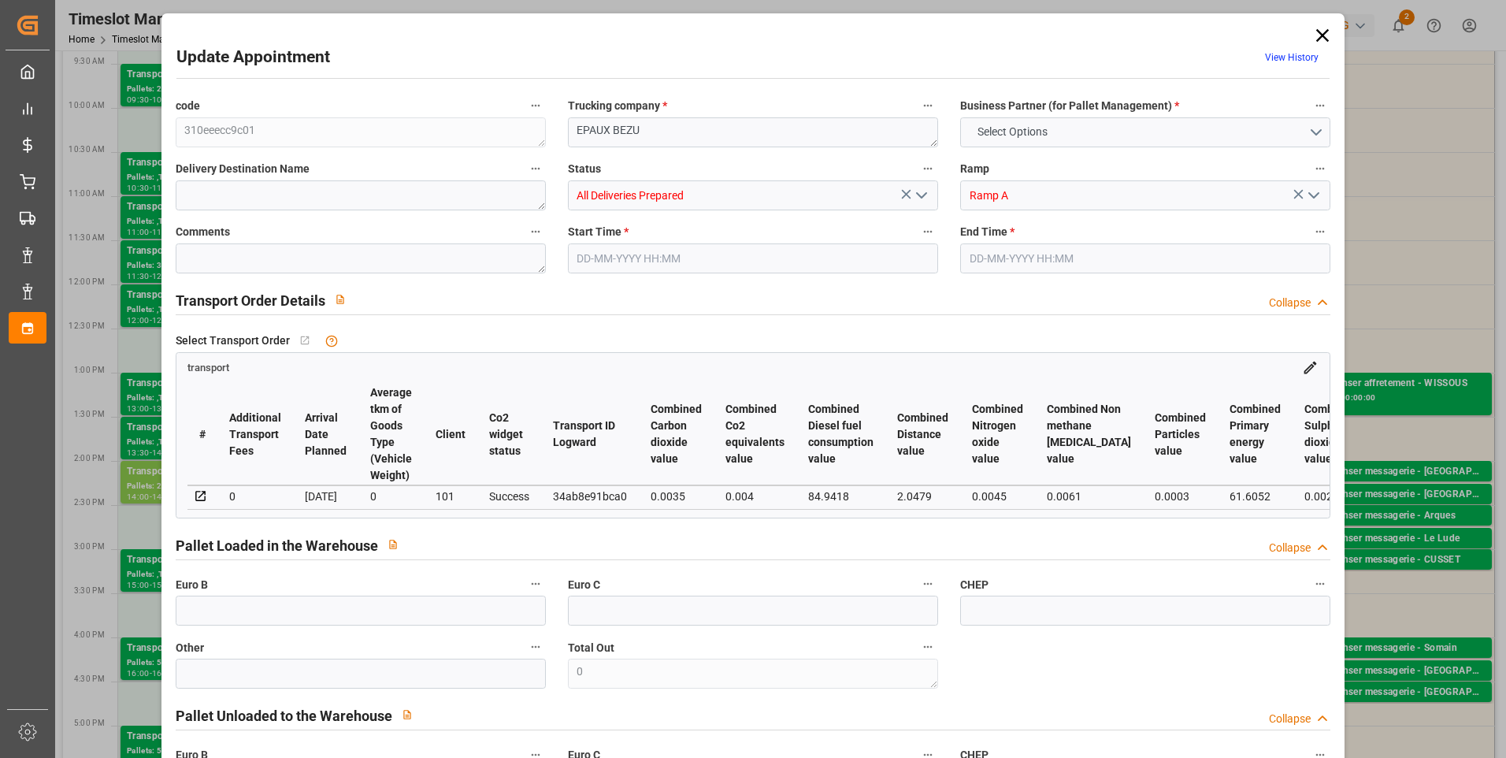
type input "101"
type input "3837.78"
type input "0"
type input "4710.8598"
type input "0"
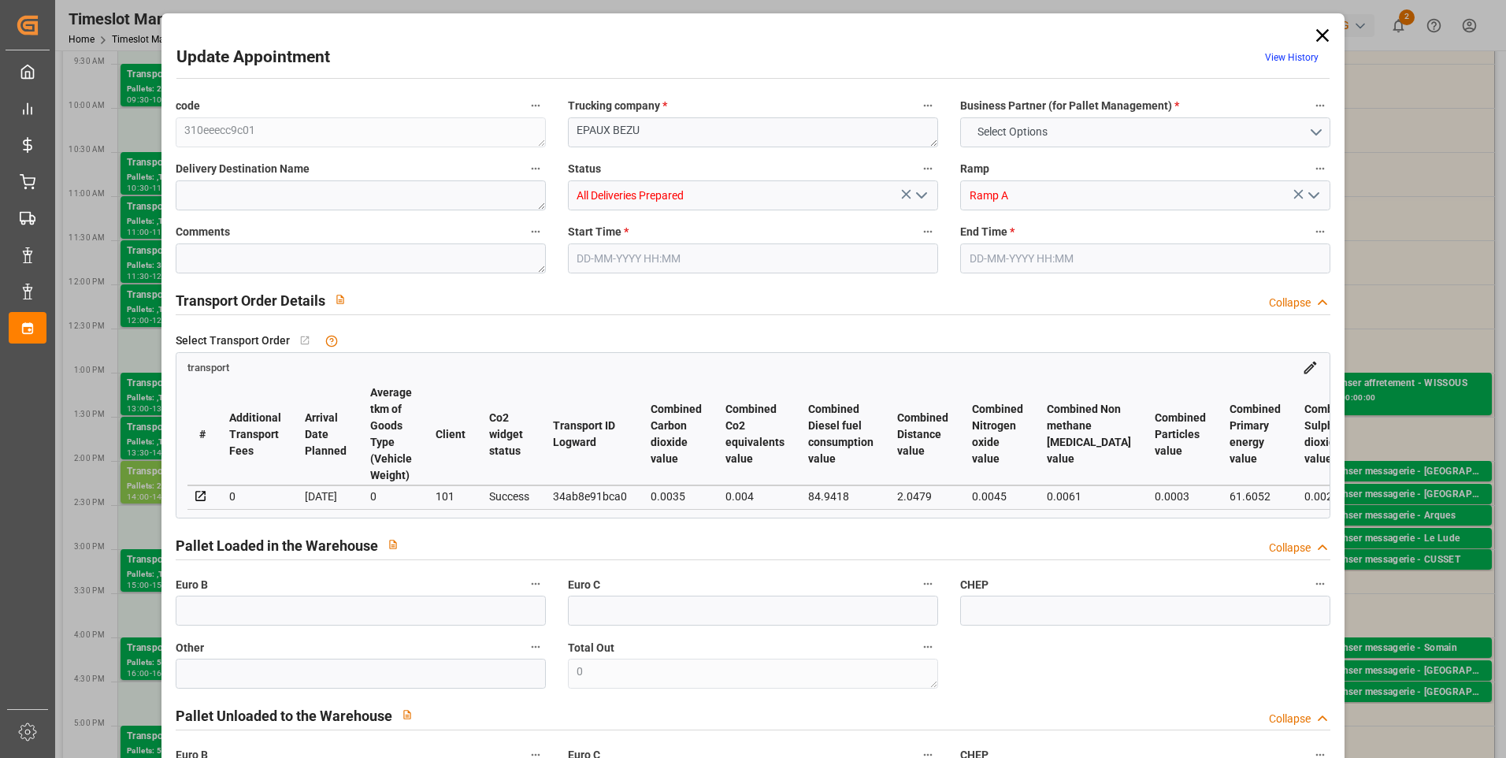
type input "0"
type input "21"
type input "35"
type input "[DATE] 14:00"
type input "[DATE] 14:30"
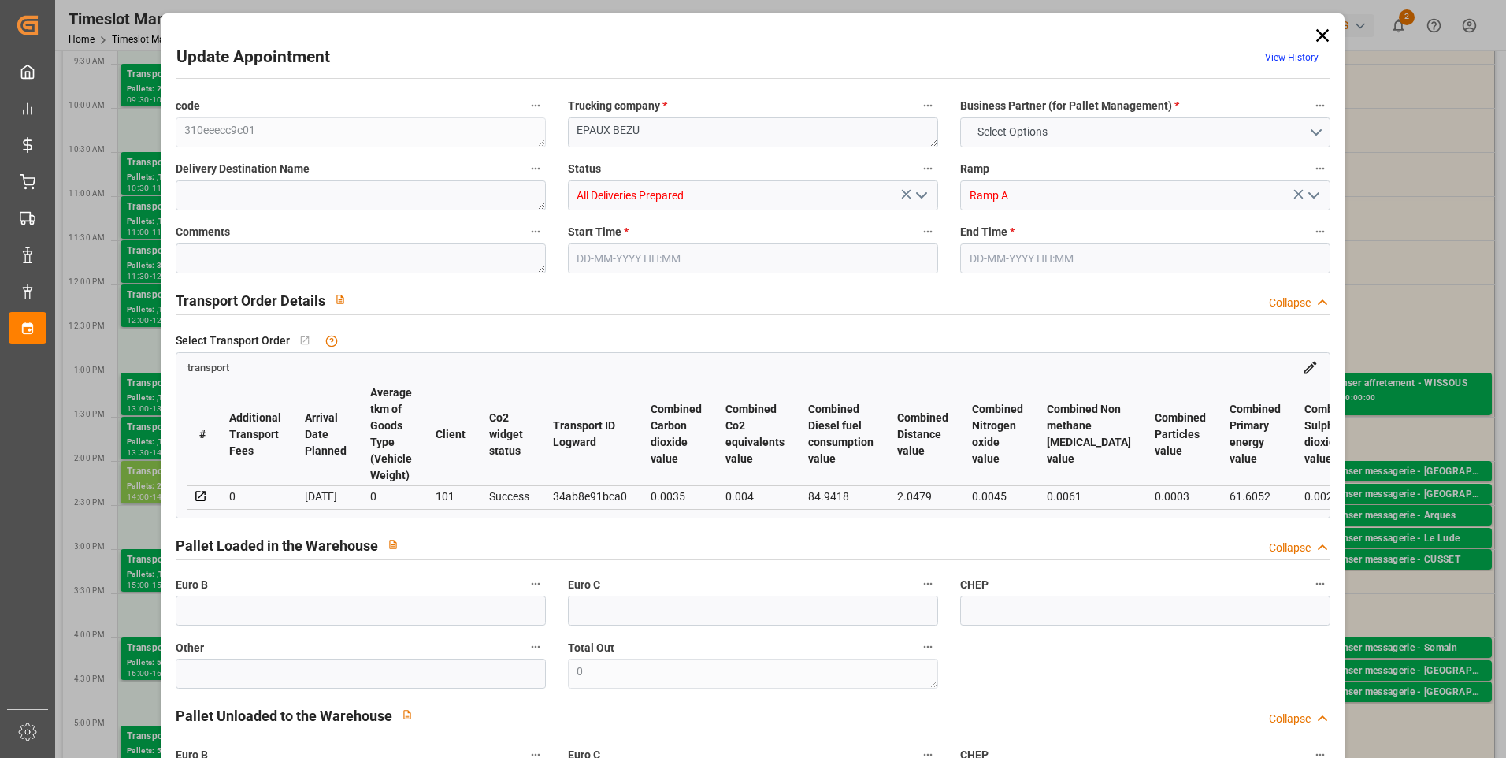
type input "[DATE] 14:34"
type input "[DATE] 11:19"
type input "[DATE]"
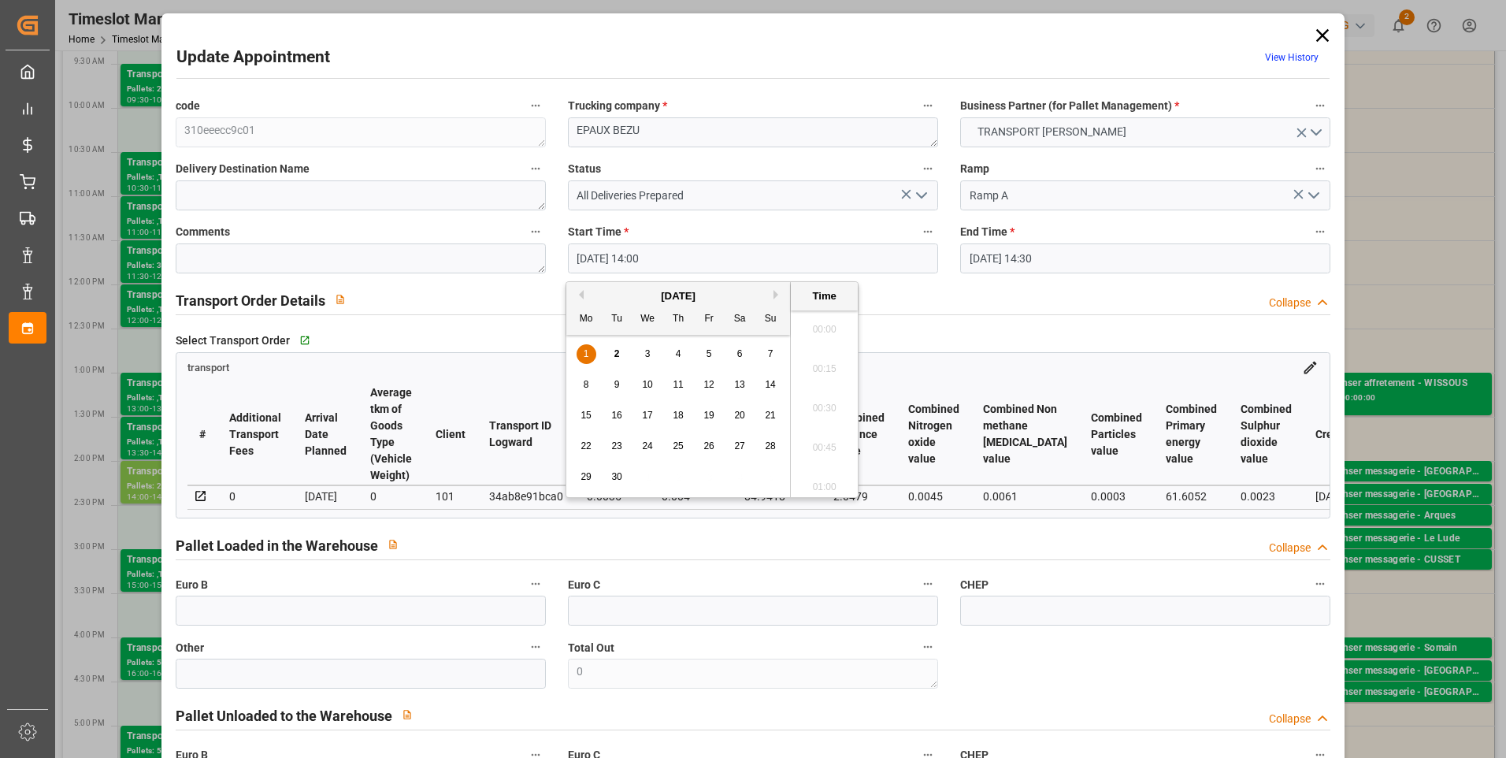
click at [671, 259] on input "[DATE] 14:00" at bounding box center [753, 258] width 370 height 30
click at [617, 352] on span "2" at bounding box center [617, 353] width 6 height 11
click at [817, 335] on li "11:00" at bounding box center [824, 346] width 67 height 39
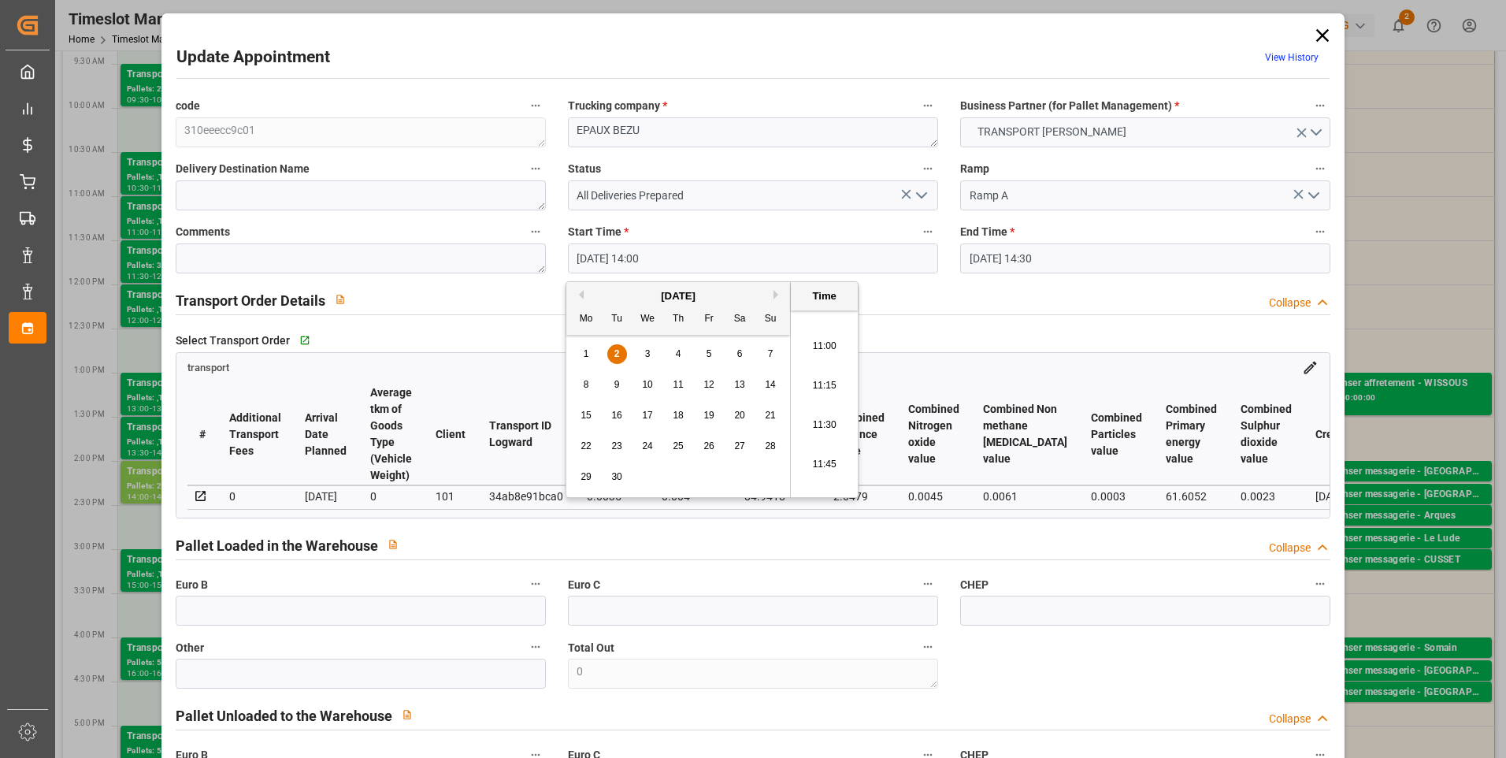
type input "[DATE] 11:00"
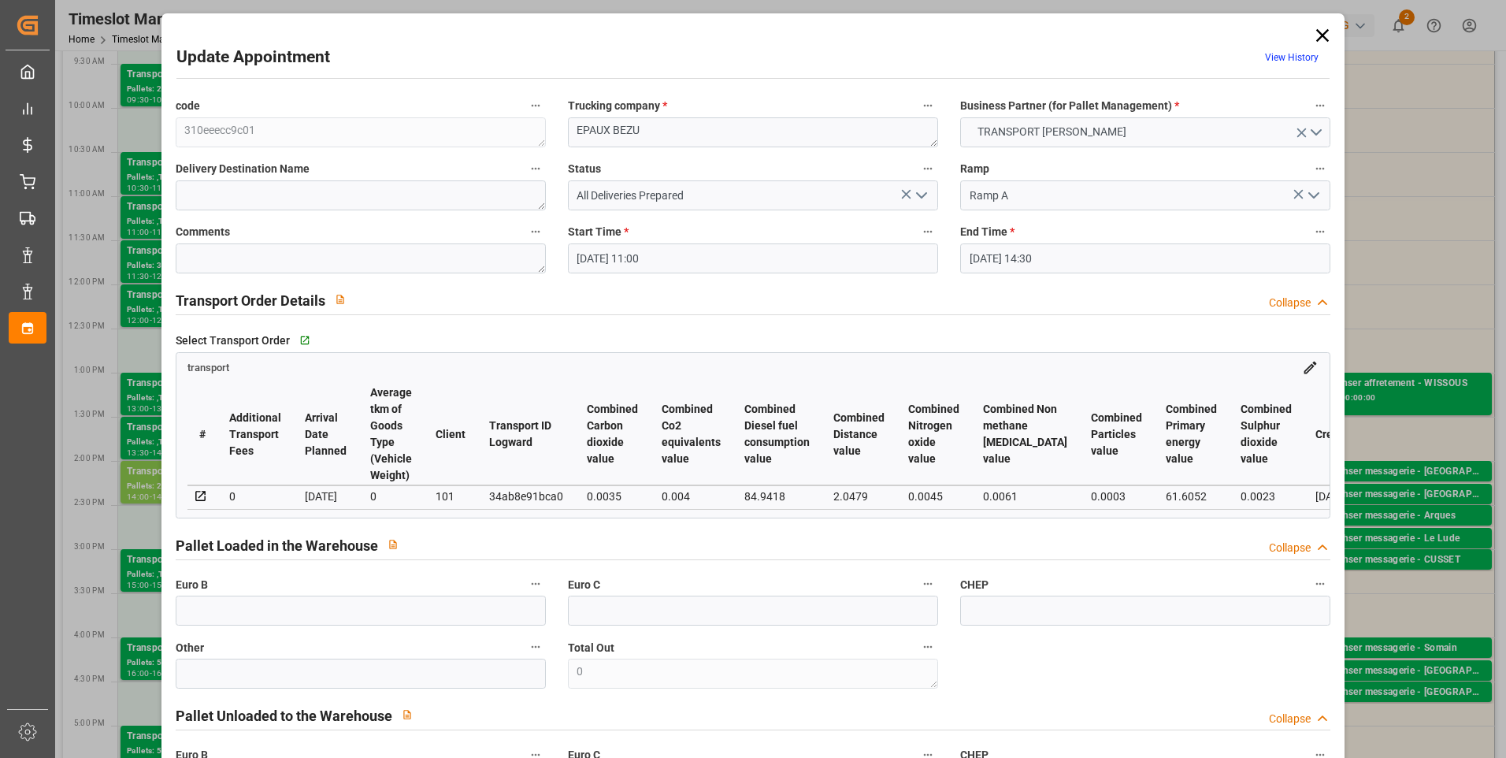
click at [1059, 260] on input "[DATE] 14:30" at bounding box center [1145, 258] width 370 height 30
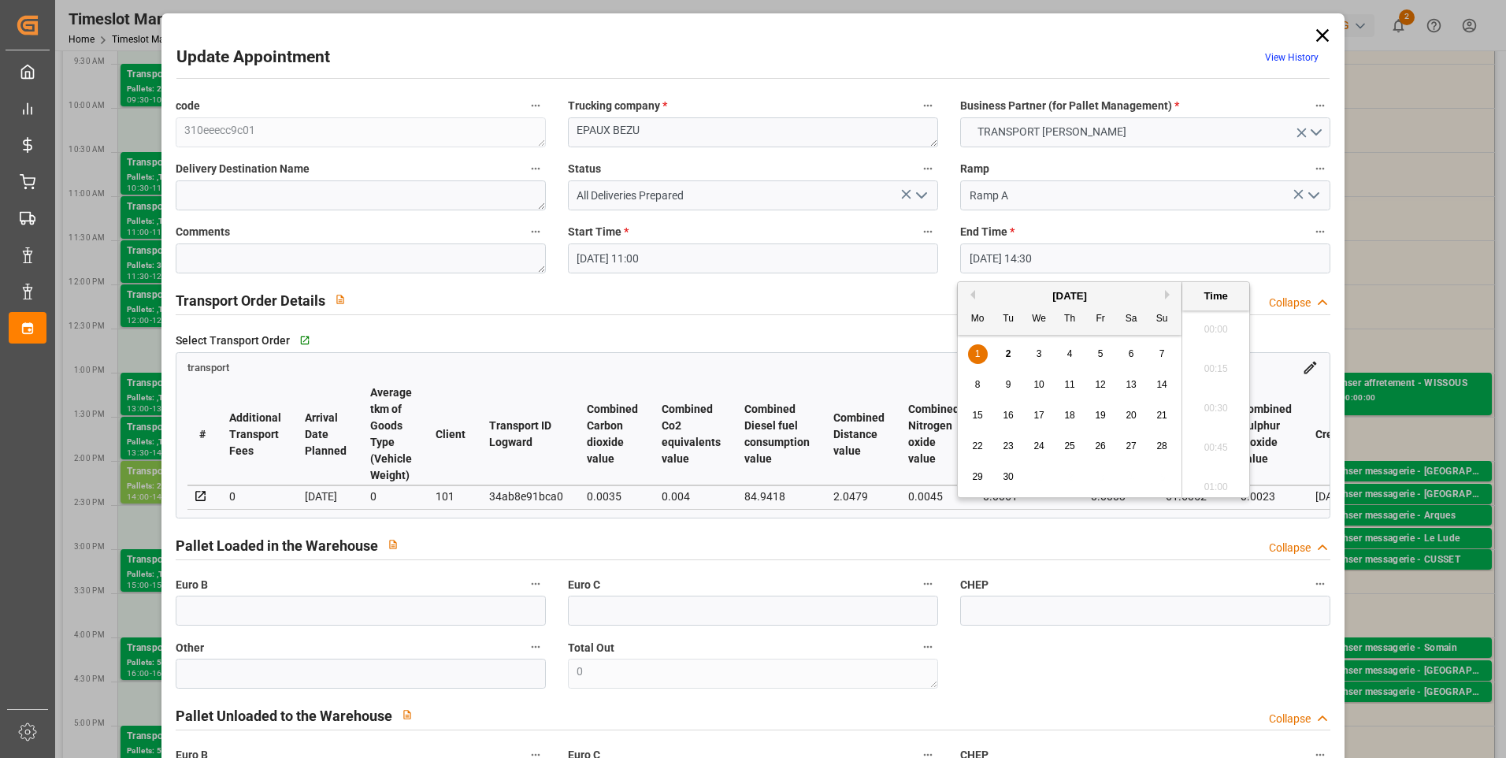
scroll to position [2211, 0]
click at [1007, 351] on span "2" at bounding box center [1009, 353] width 6 height 11
click at [1207, 356] on li "11:30" at bounding box center [1215, 360] width 67 height 39
type input "[DATE] 11:30"
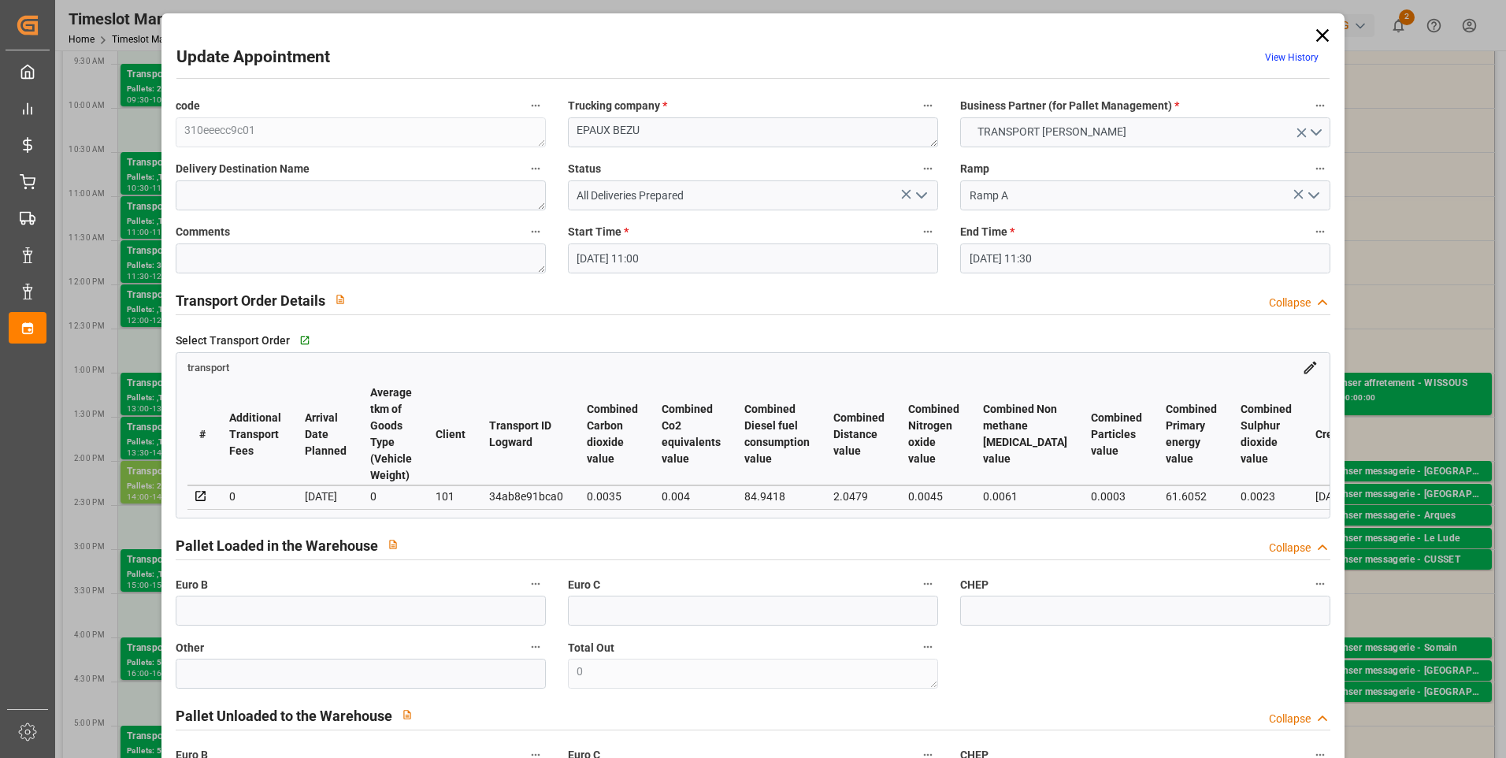
click at [920, 191] on icon "open menu" at bounding box center [921, 195] width 19 height 19
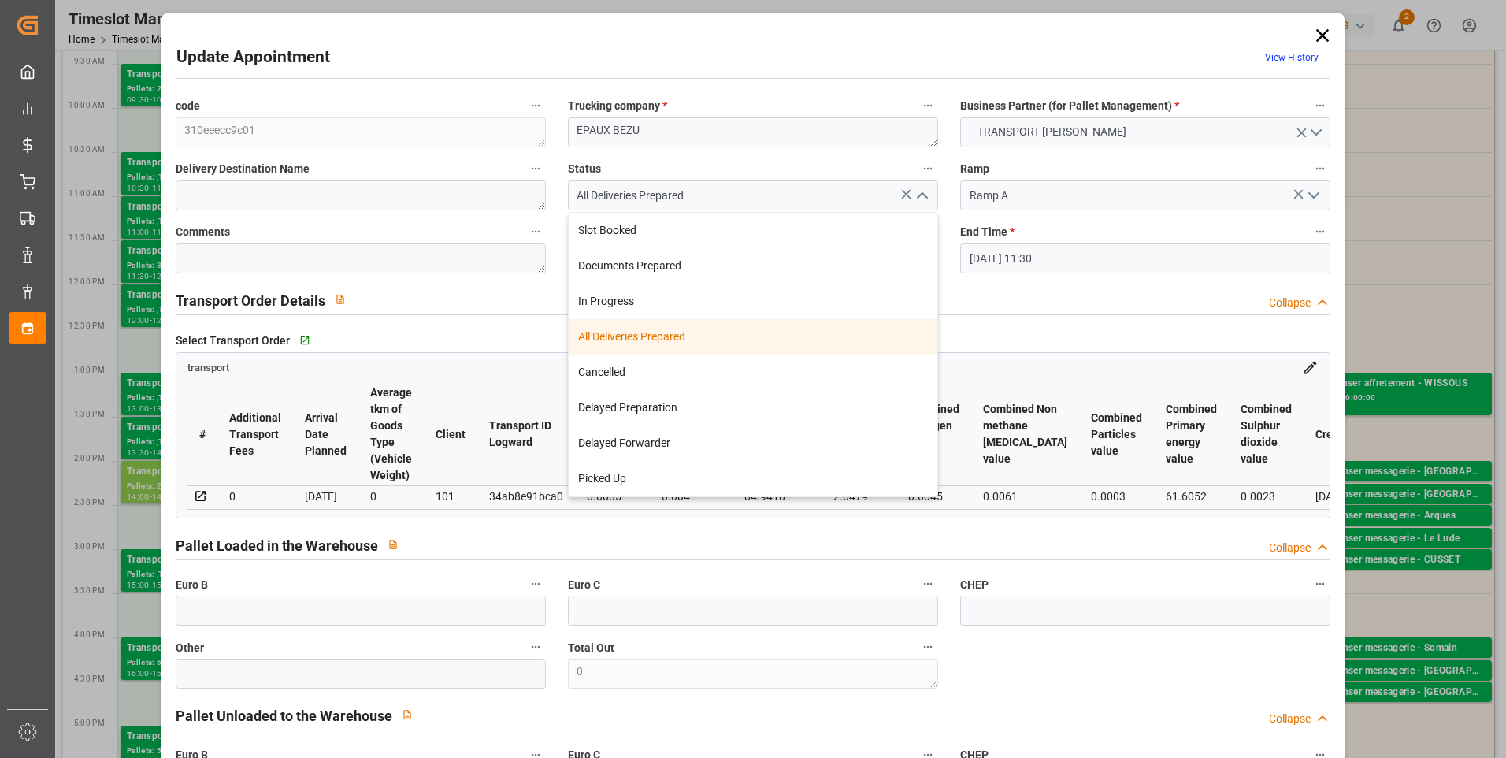
click at [648, 325] on div "All Deliveries Prepared" at bounding box center [753, 336] width 369 height 35
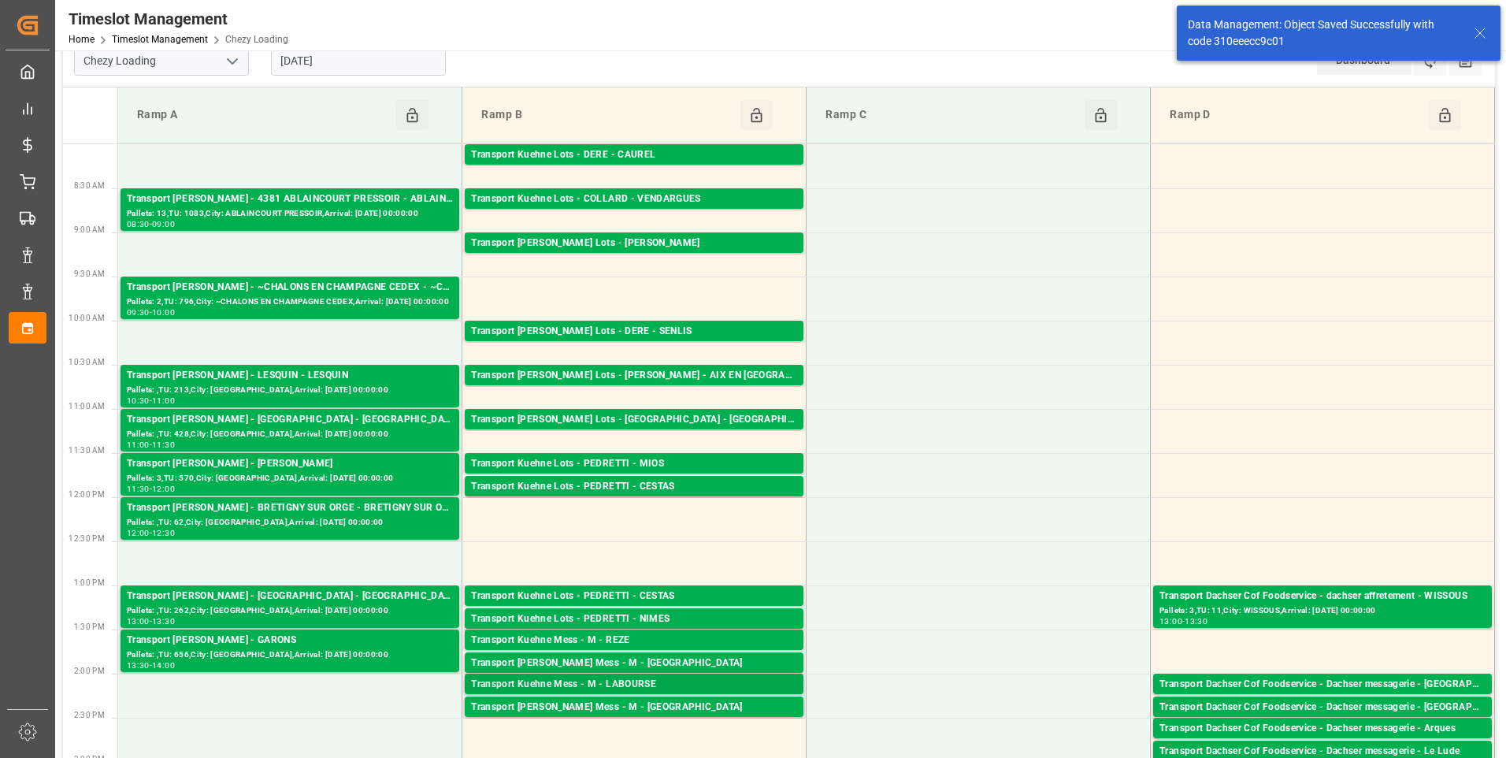
scroll to position [0, 0]
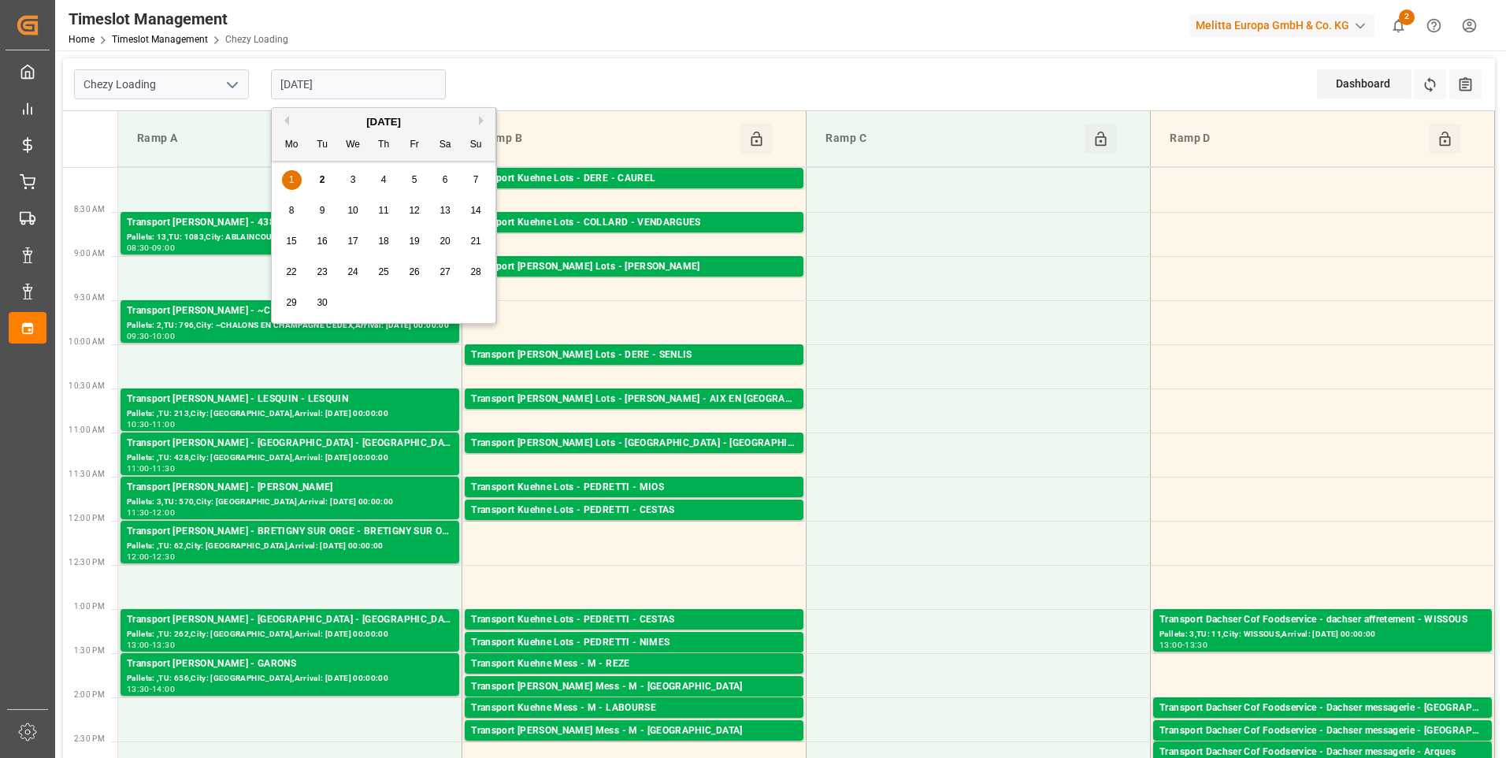
click at [345, 83] on input "[DATE]" at bounding box center [358, 84] width 175 height 30
click at [324, 180] on span "2" at bounding box center [323, 179] width 6 height 11
type input "[DATE]"
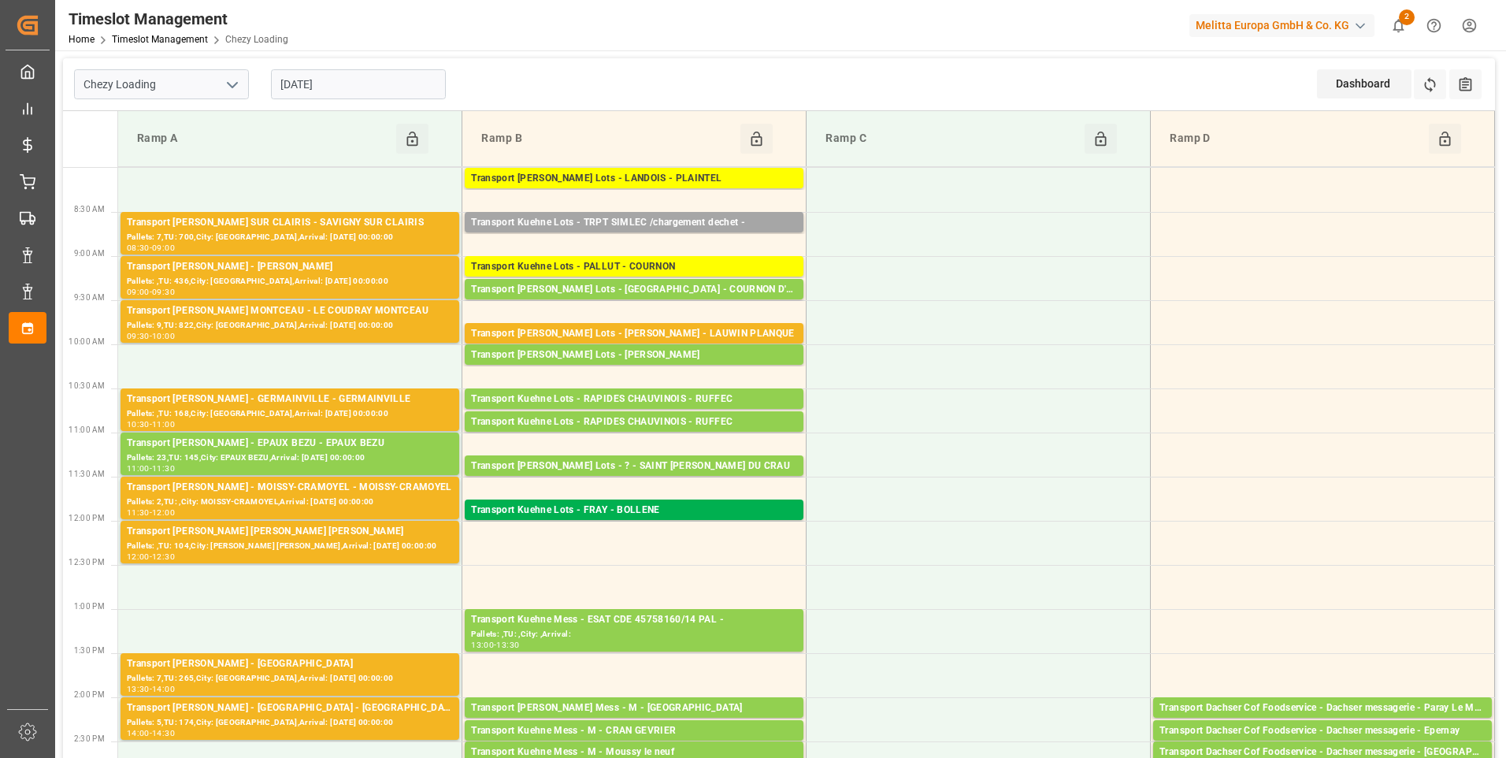
click at [335, 75] on input "[DATE]" at bounding box center [358, 84] width 175 height 30
click at [234, 87] on icon "open menu" at bounding box center [232, 85] width 19 height 19
click at [234, 87] on icon "close menu" at bounding box center [232, 85] width 19 height 19
click at [234, 87] on icon "open menu" at bounding box center [232, 85] width 19 height 19
click at [189, 161] on div "Chezy Unloading" at bounding box center [161, 154] width 173 height 35
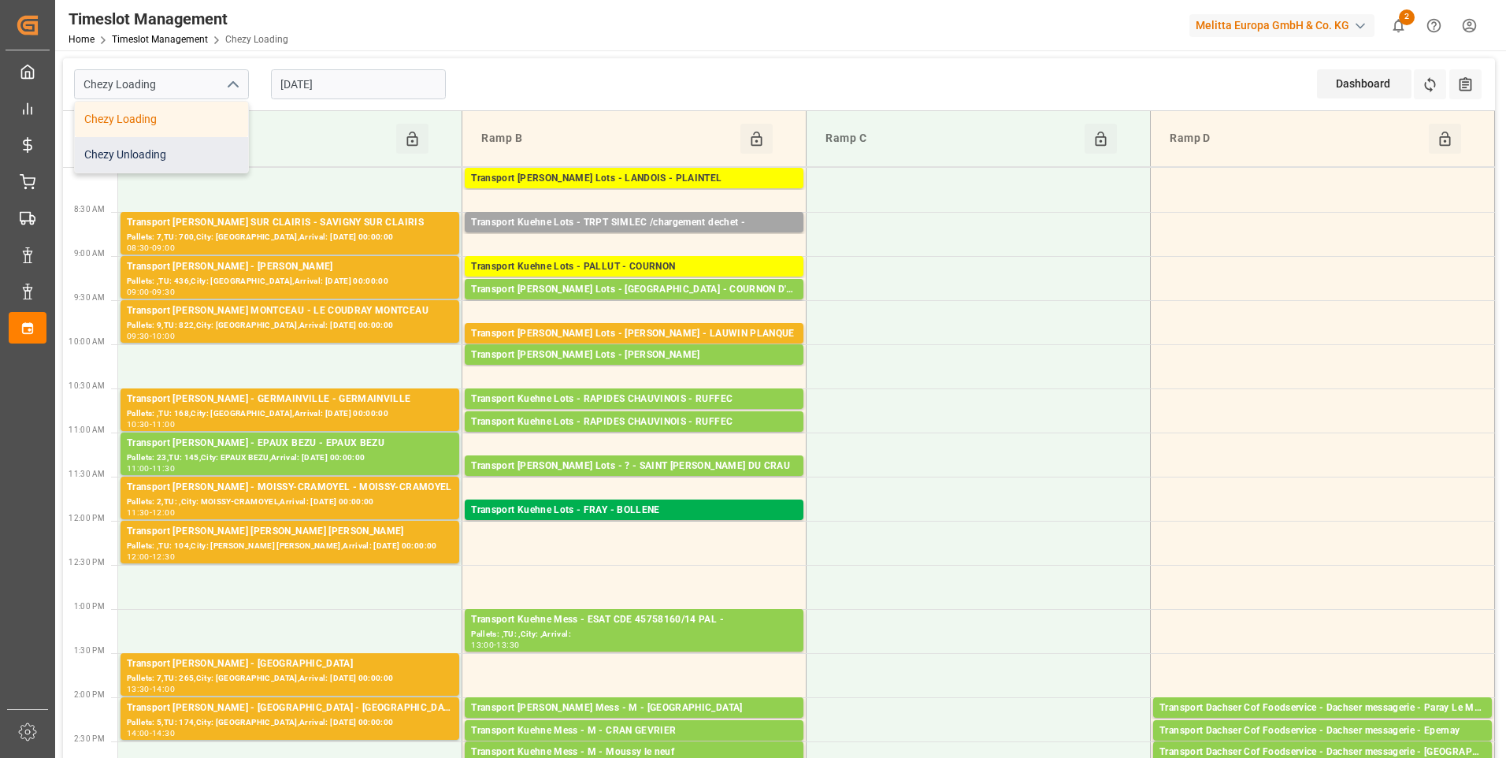
type input "Chezy Unloading"
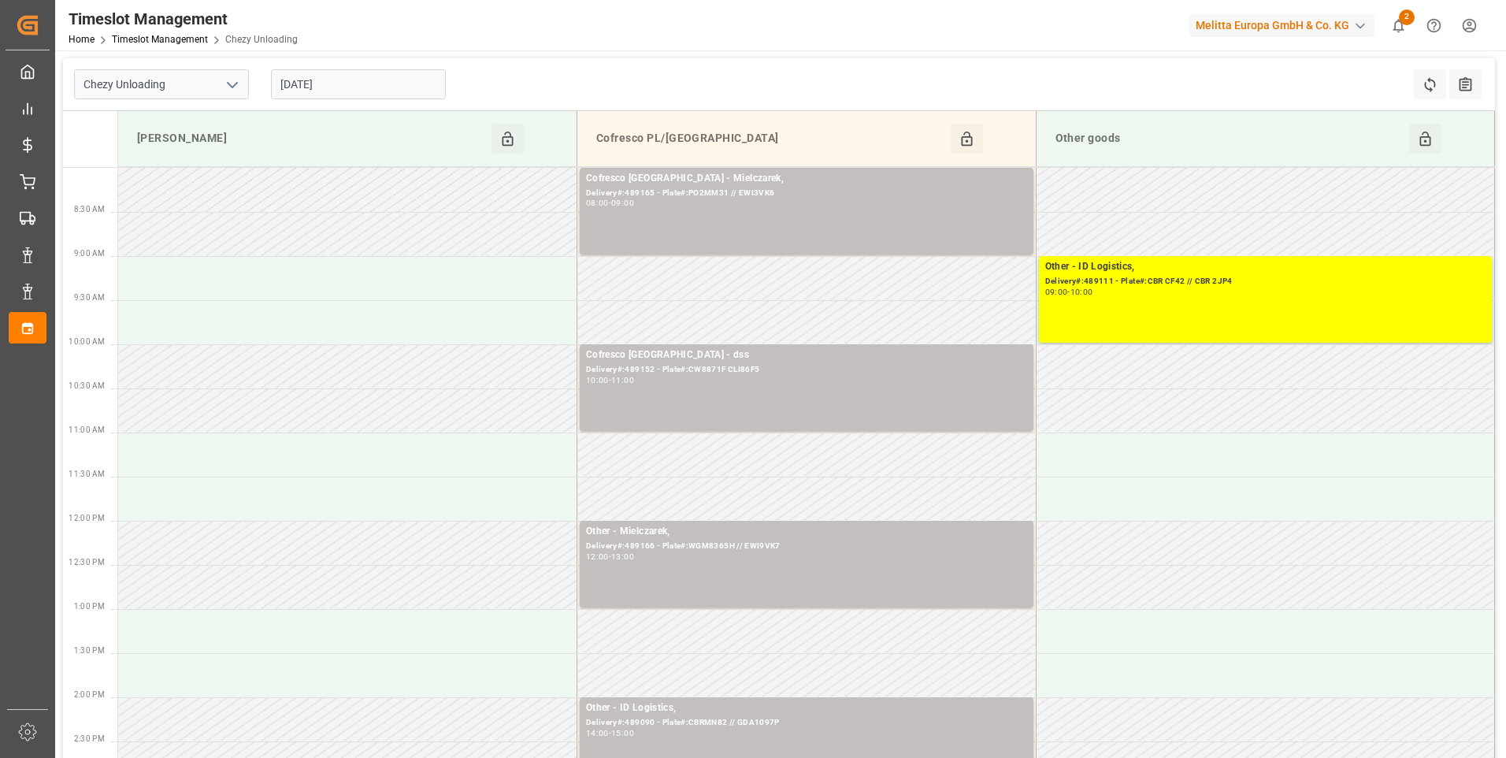
click at [235, 82] on icon "open menu" at bounding box center [232, 85] width 19 height 19
click at [137, 150] on div "Chezy Unloading" at bounding box center [161, 154] width 173 height 35
click at [410, 87] on input "[DATE]" at bounding box center [358, 84] width 175 height 30
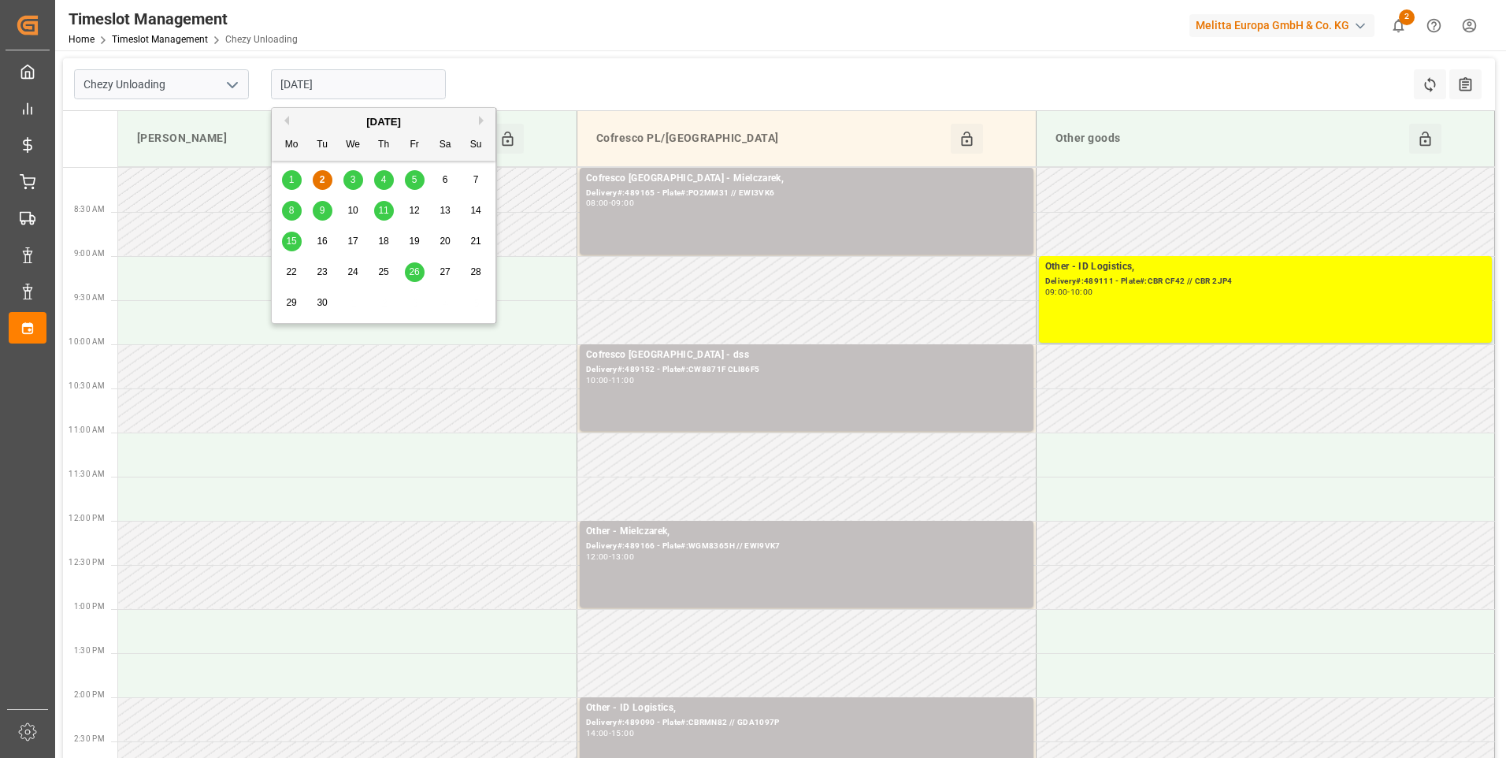
click at [362, 181] on div "3" at bounding box center [353, 180] width 20 height 19
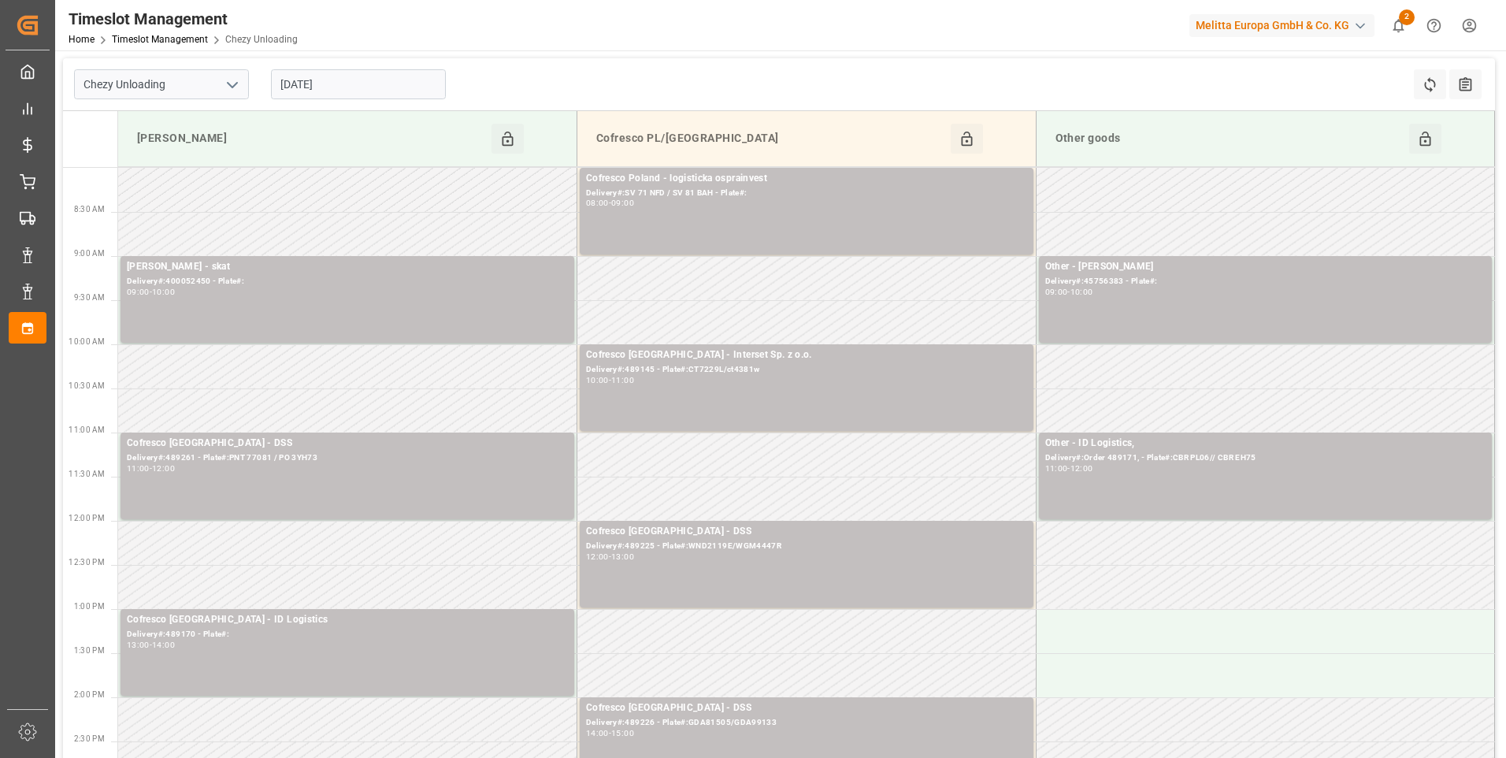
click at [347, 76] on input "[DATE]" at bounding box center [358, 84] width 175 height 30
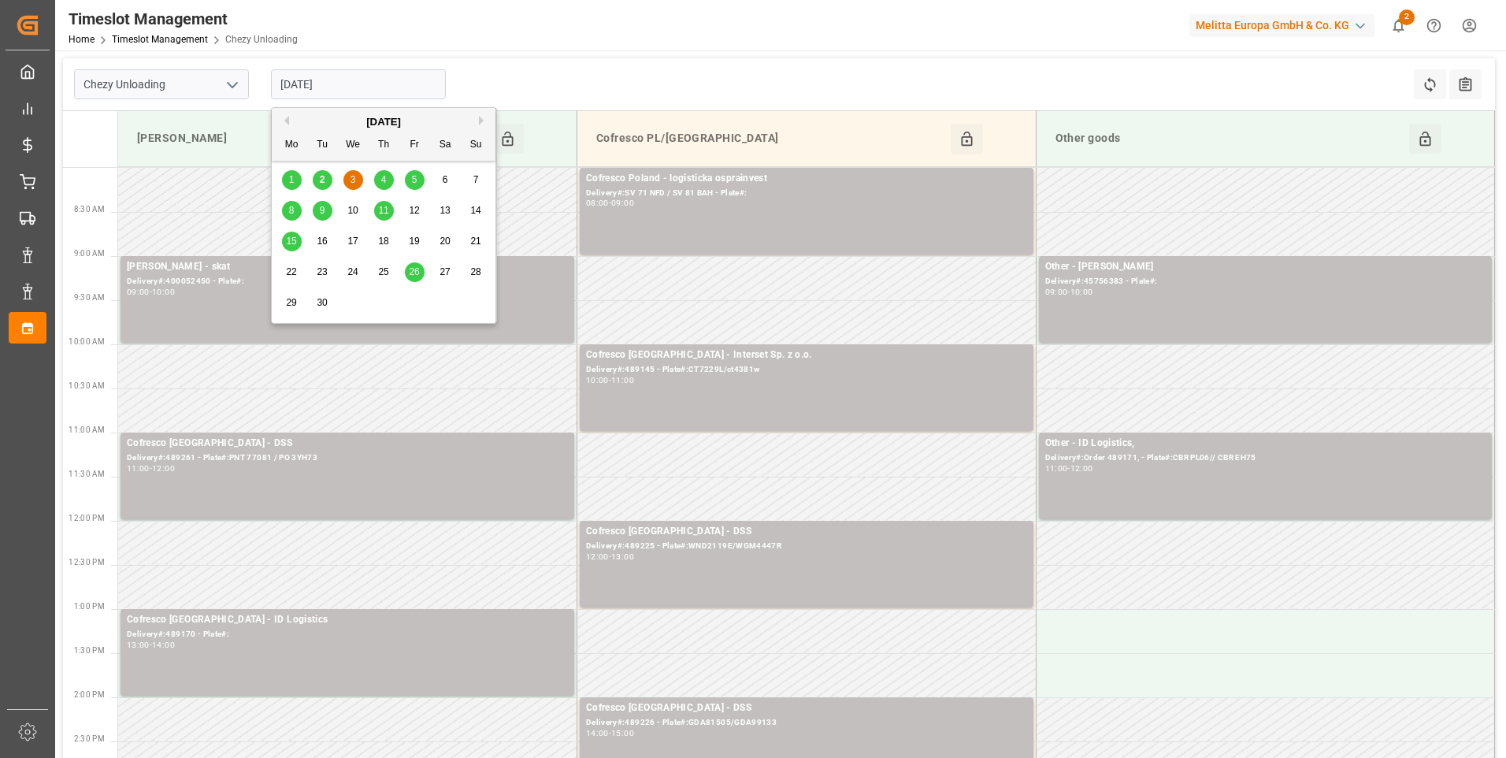
click at [388, 183] on div "4" at bounding box center [384, 180] width 20 height 19
type input "[DATE]"
